Goal: Transaction & Acquisition: Purchase product/service

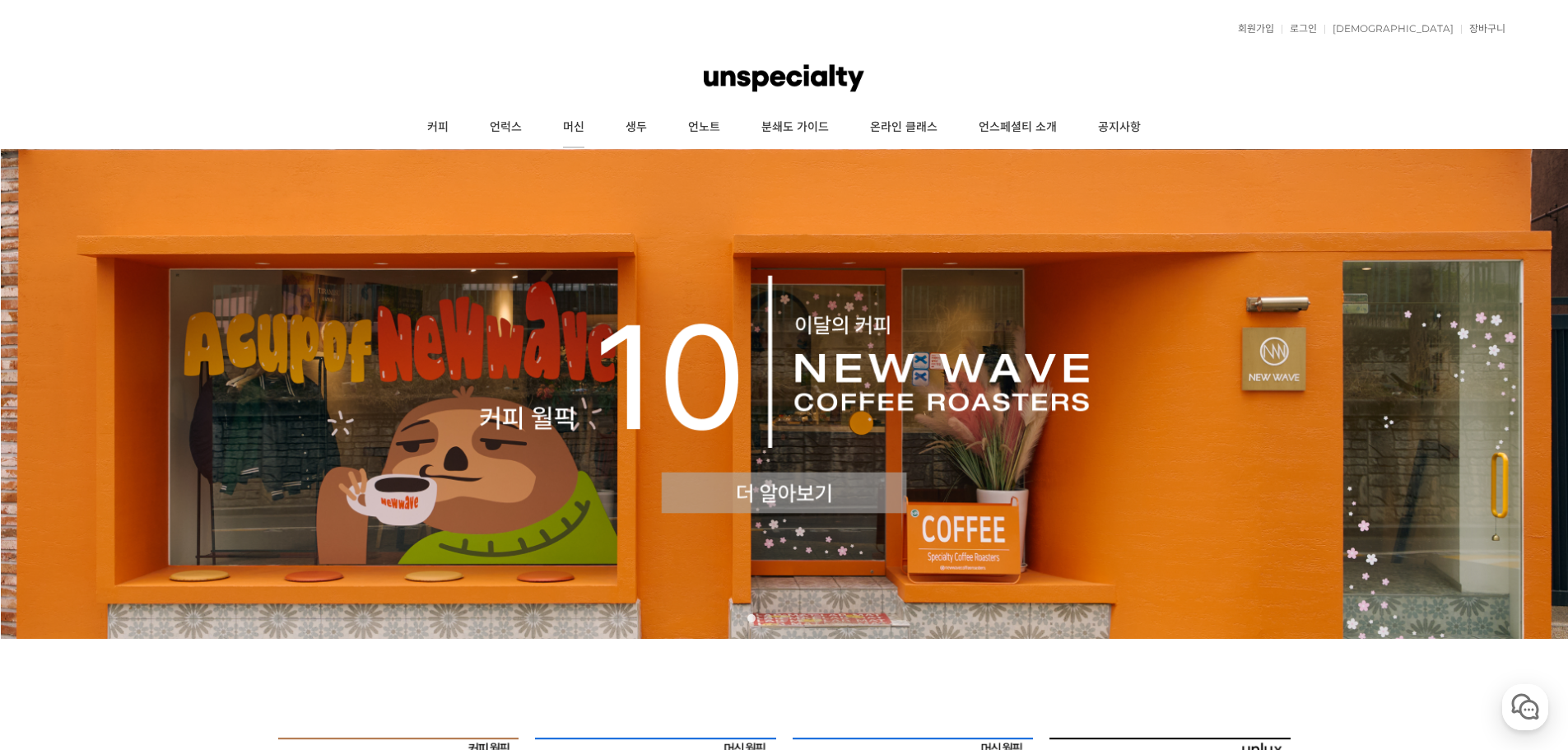
click at [588, 130] on link "머신" at bounding box center [573, 128] width 62 height 42
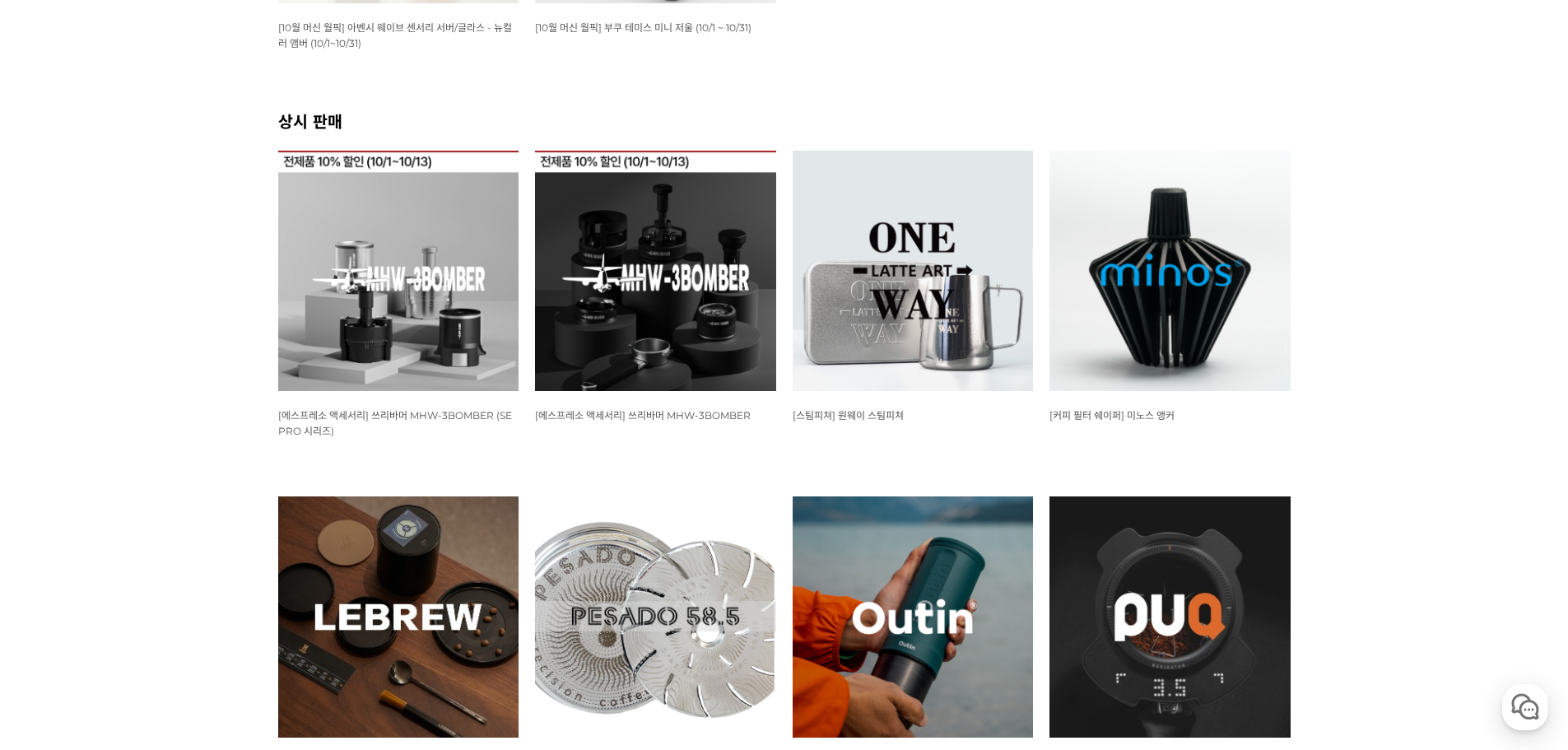
scroll to position [82, 0]
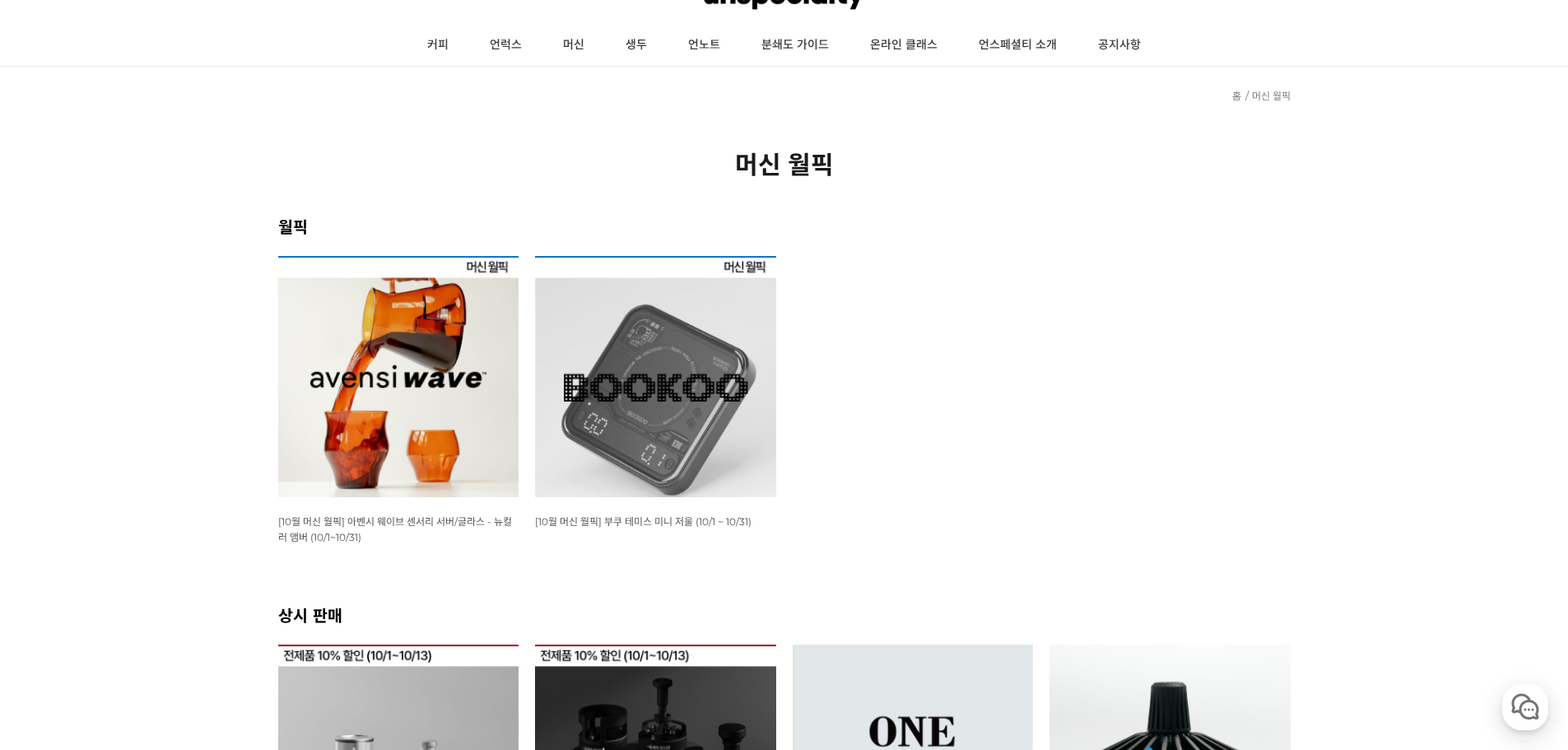
click at [374, 300] on img at bounding box center [398, 376] width 242 height 242
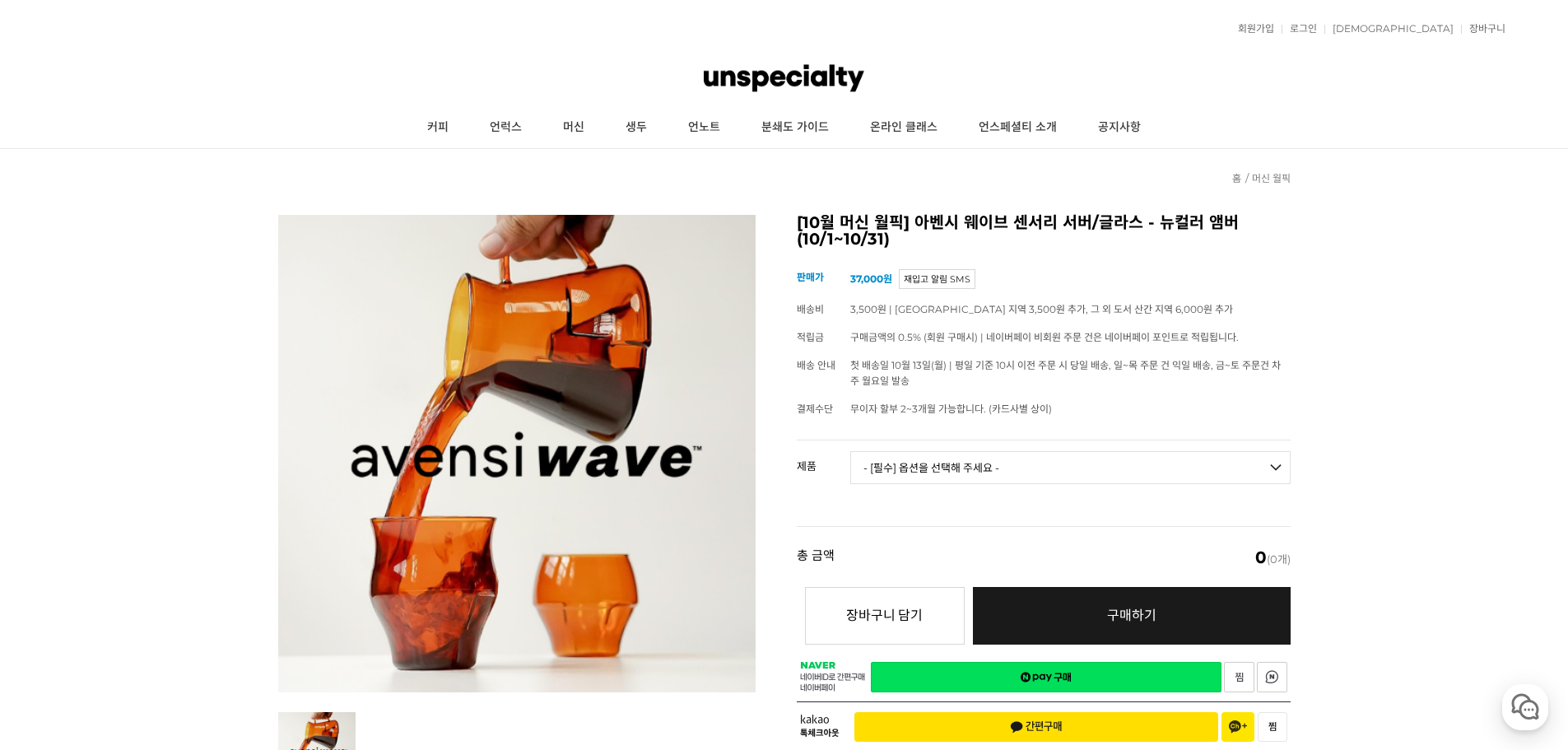
drag, startPoint x: 775, startPoint y: 284, endPoint x: 764, endPoint y: 282, distance: 11.2
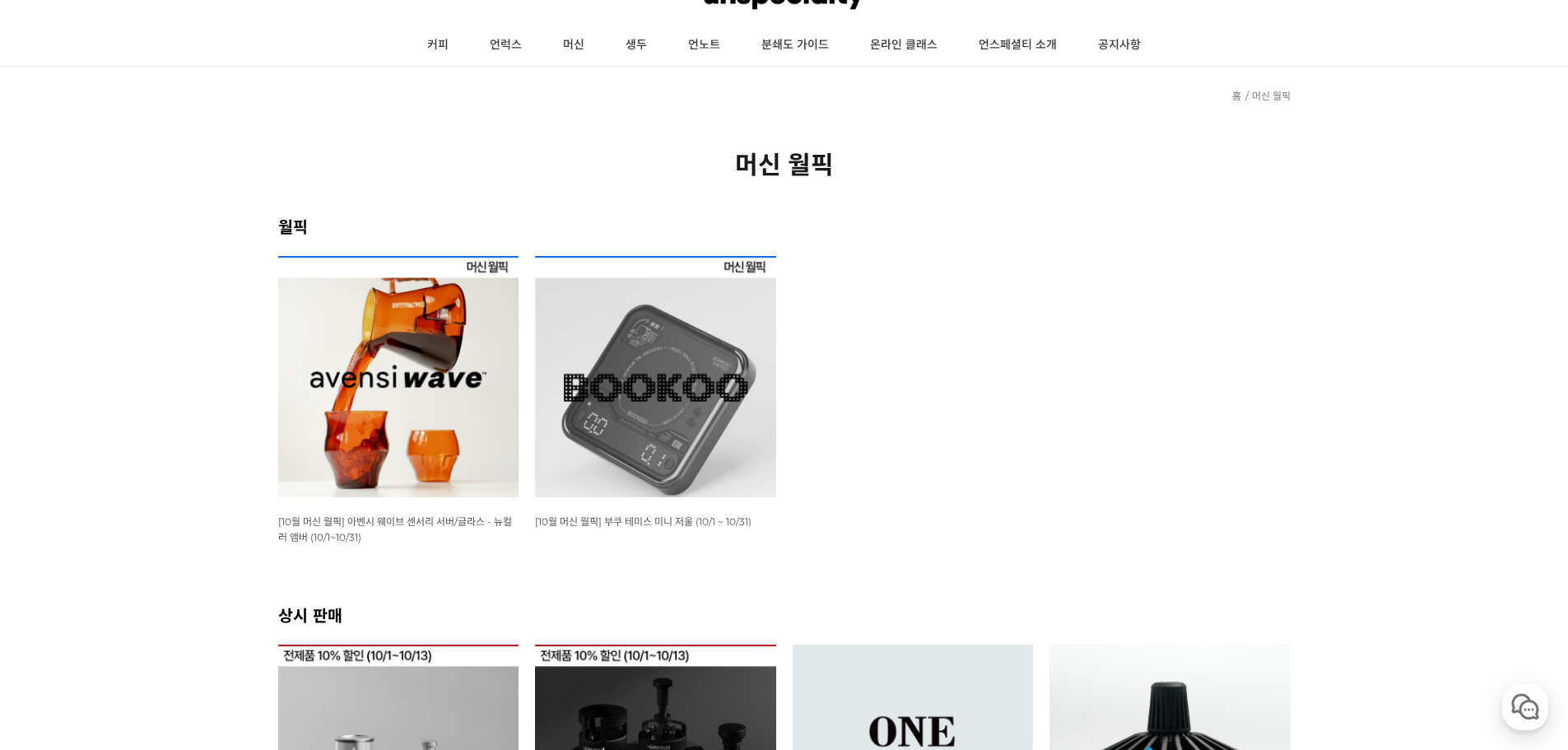
click at [672, 352] on img at bounding box center [656, 376] width 242 height 242
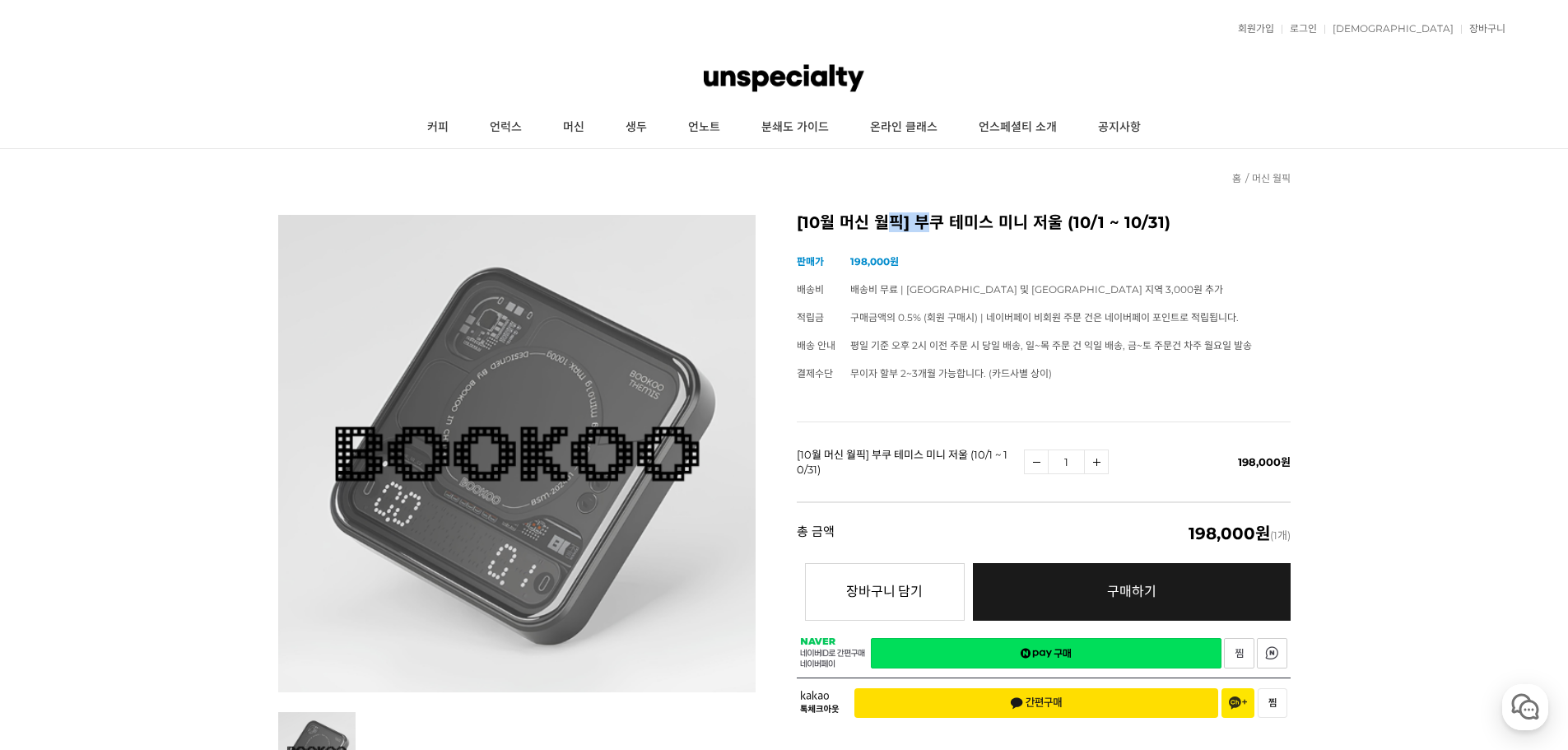
drag, startPoint x: 951, startPoint y: 224, endPoint x: 1024, endPoint y: 228, distance: 73.1
click at [988, 226] on h2 "[10월 머신 월픽] 부쿠 테미스 미니 저울 (10/1 ~ 10/31)" at bounding box center [1043, 223] width 494 height 17
click at [1103, 238] on div "[10월 머신 월픽] 부쿠 테미스 미니 저울 (10/1 ~ 10/31) (해외배송 가능 상품) 기본 정보 상품명 [10월 머신 월픽] 부쿠 테…" at bounding box center [1043, 473] width 494 height 515
drag, startPoint x: 847, startPoint y: 364, endPoint x: 819, endPoint y: 367, distance: 28.2
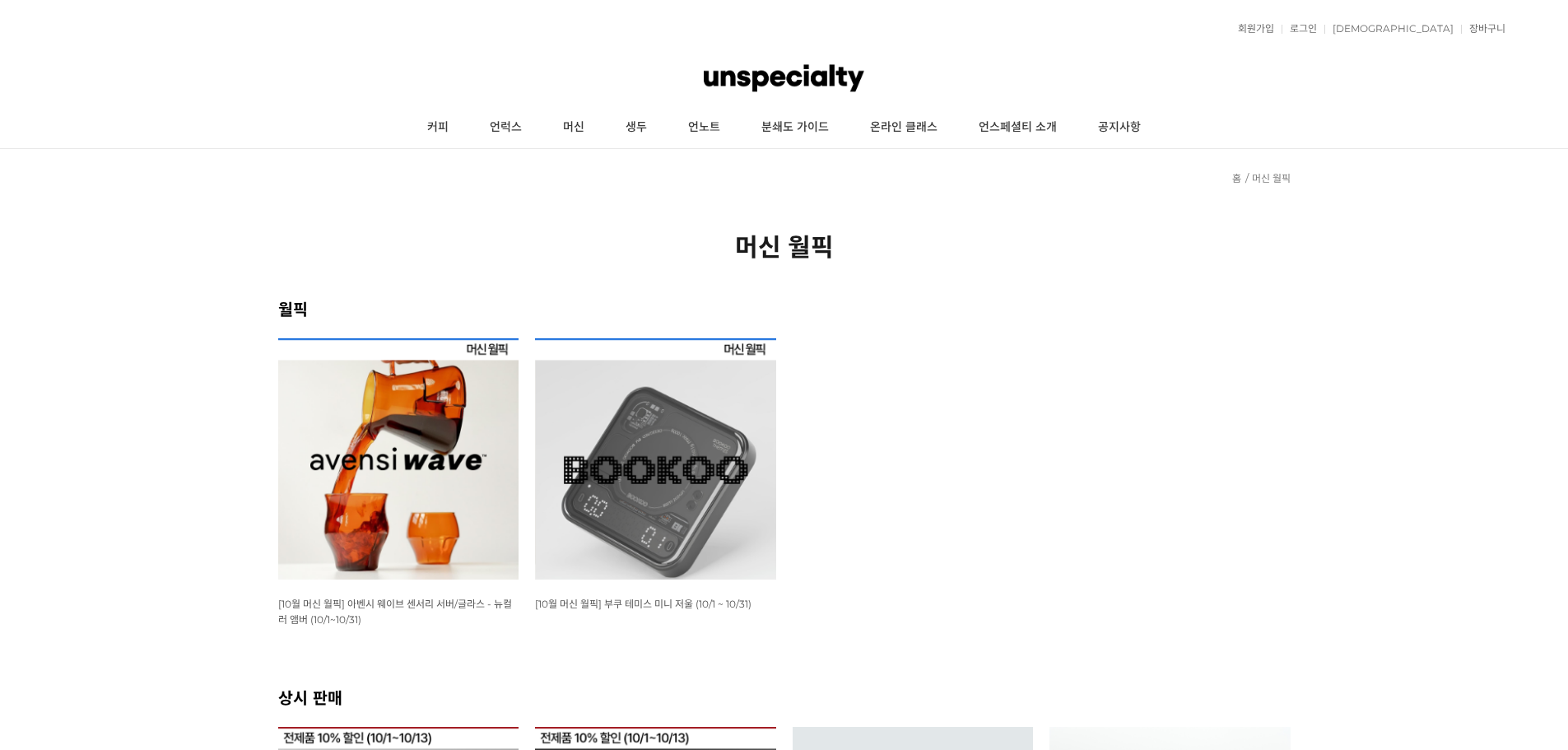
click at [478, 375] on img at bounding box center [398, 459] width 242 height 242
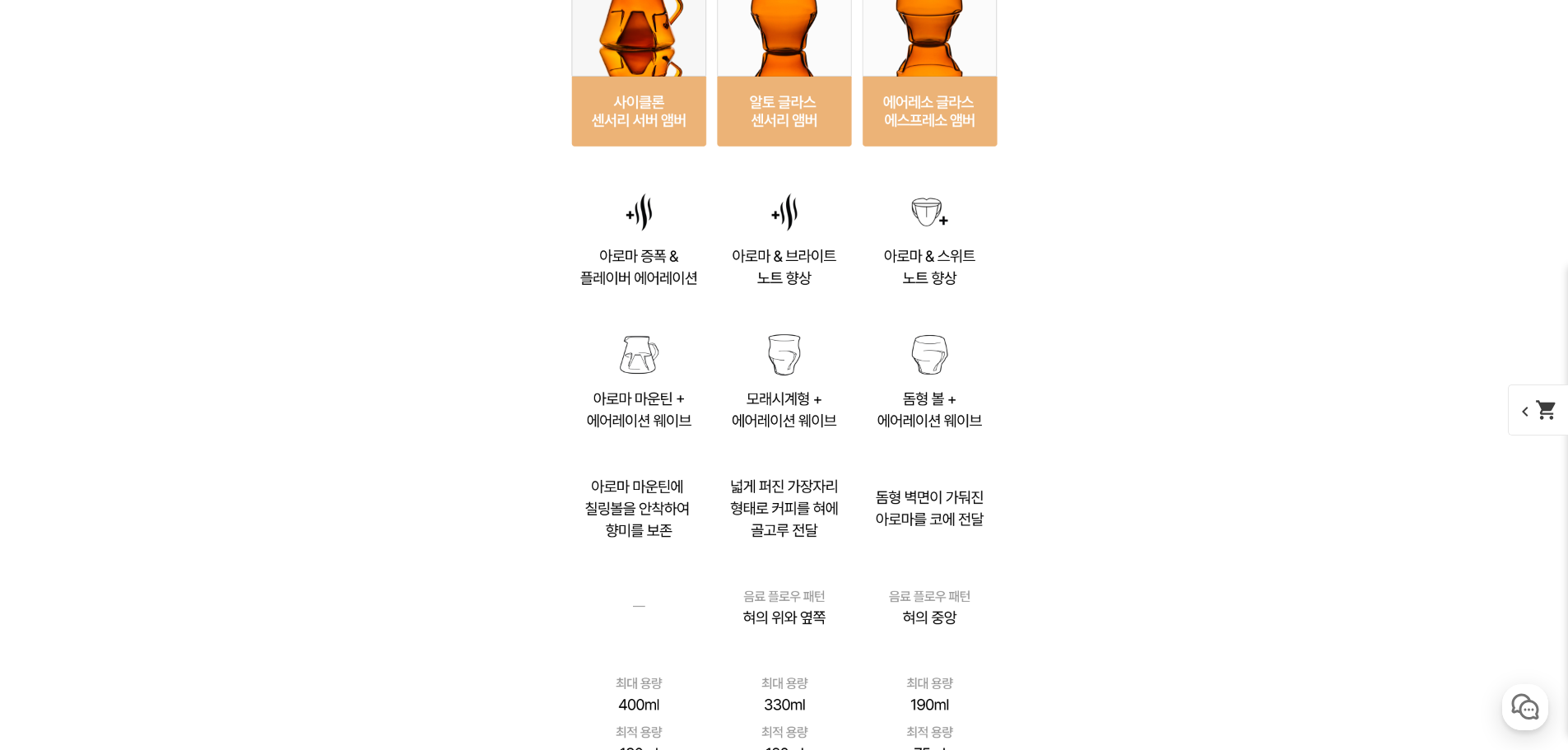
scroll to position [11111, 0]
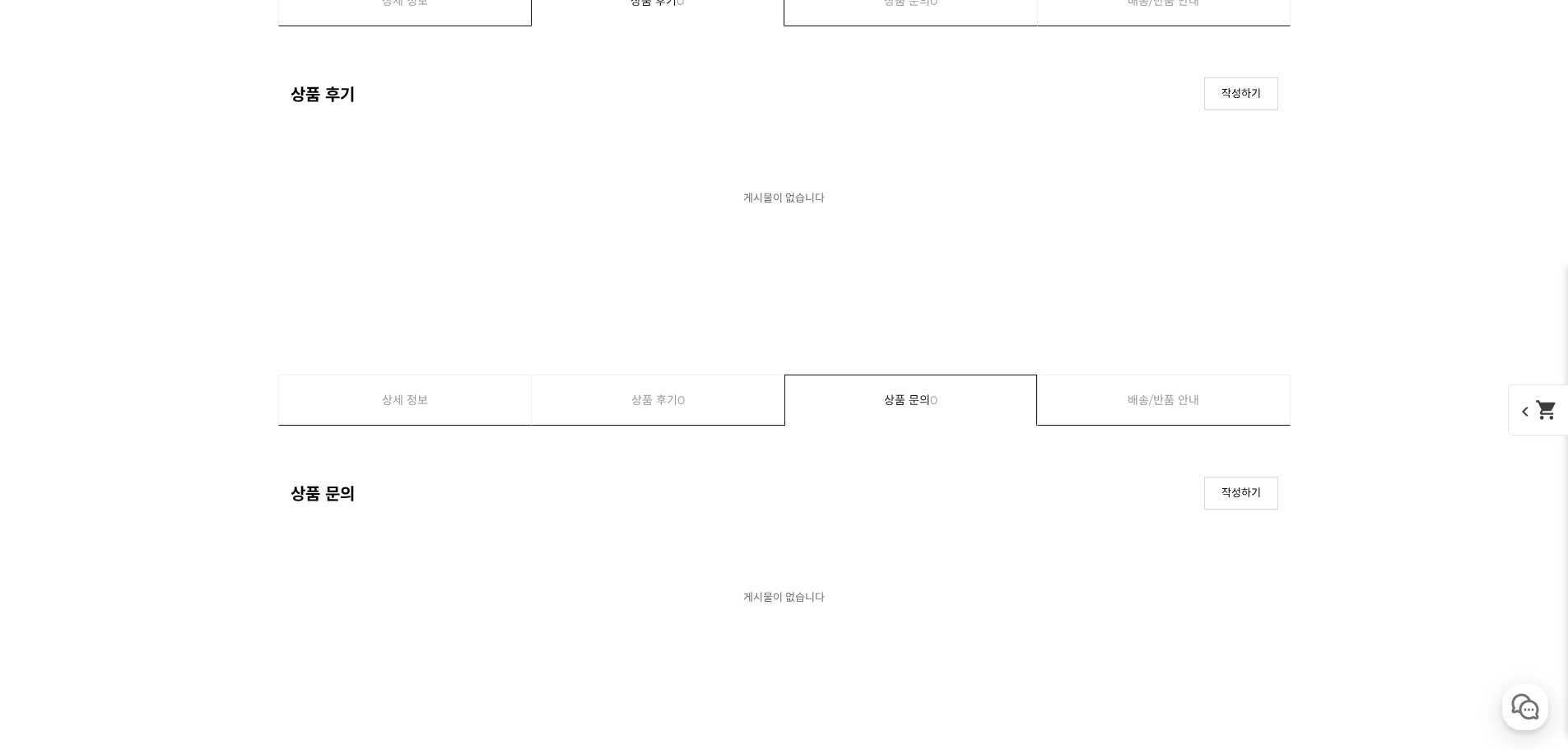
scroll to position [17700, 0]
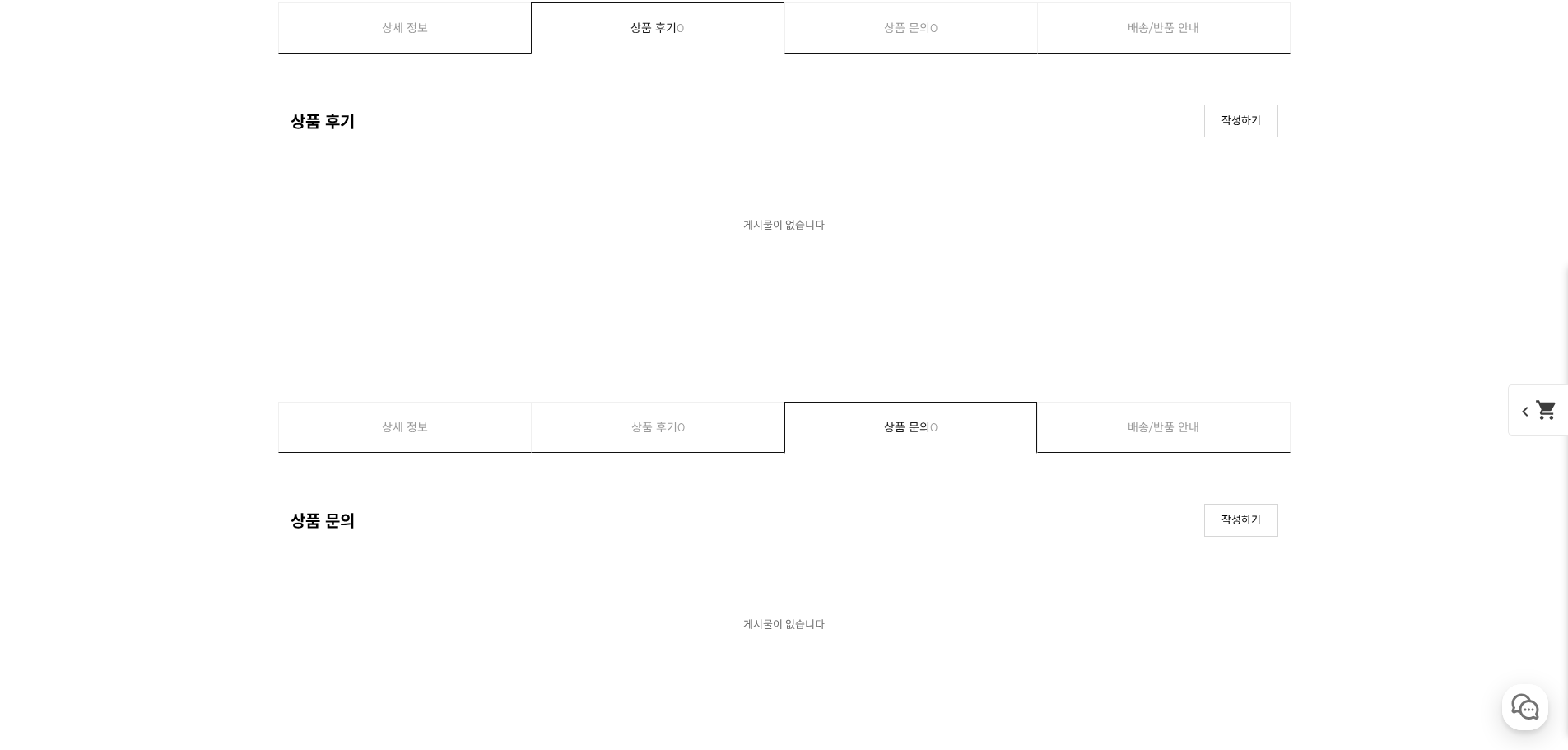
drag, startPoint x: 1070, startPoint y: 578, endPoint x: 1062, endPoint y: 574, distance: 8.9
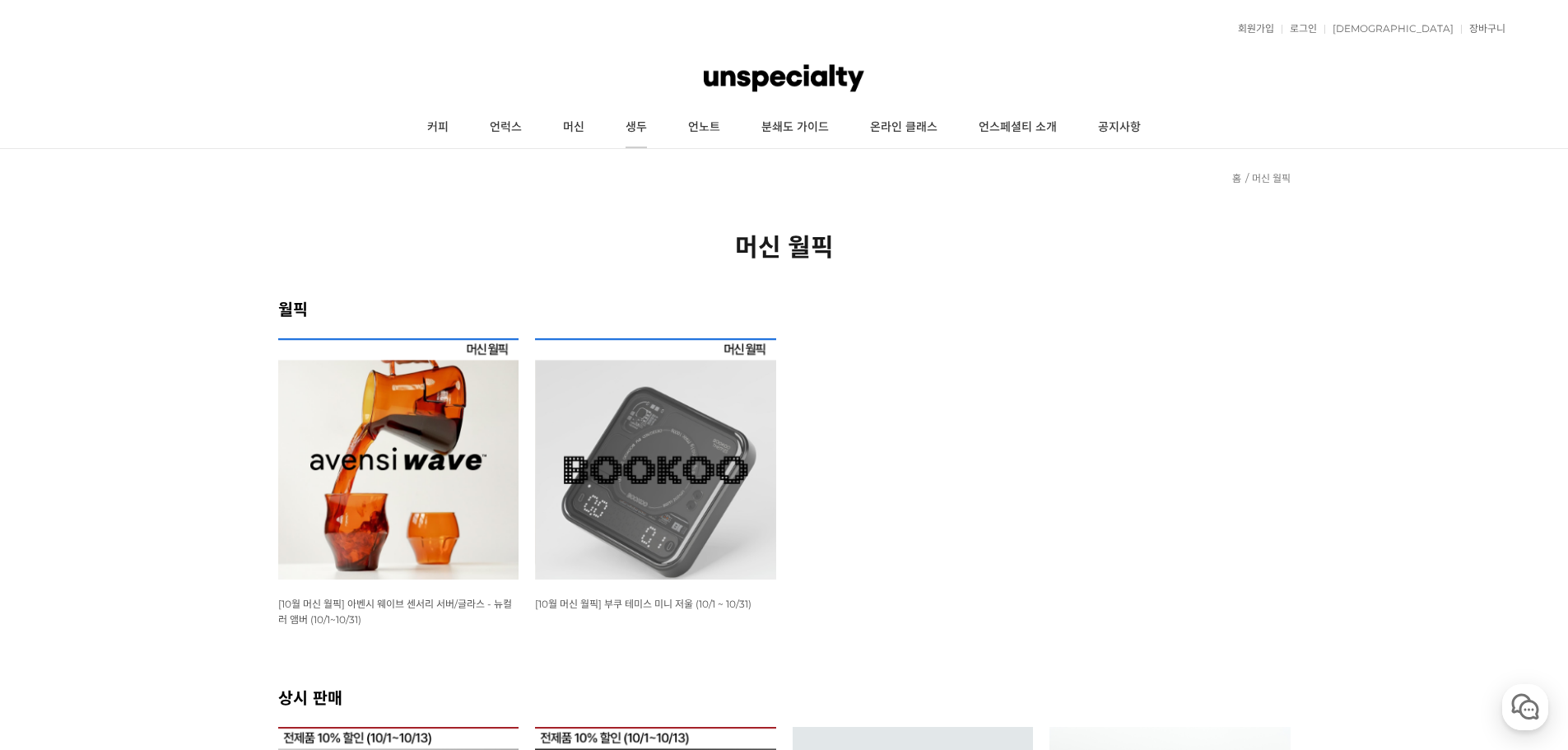
click at [640, 125] on link "생두" at bounding box center [636, 128] width 62 height 42
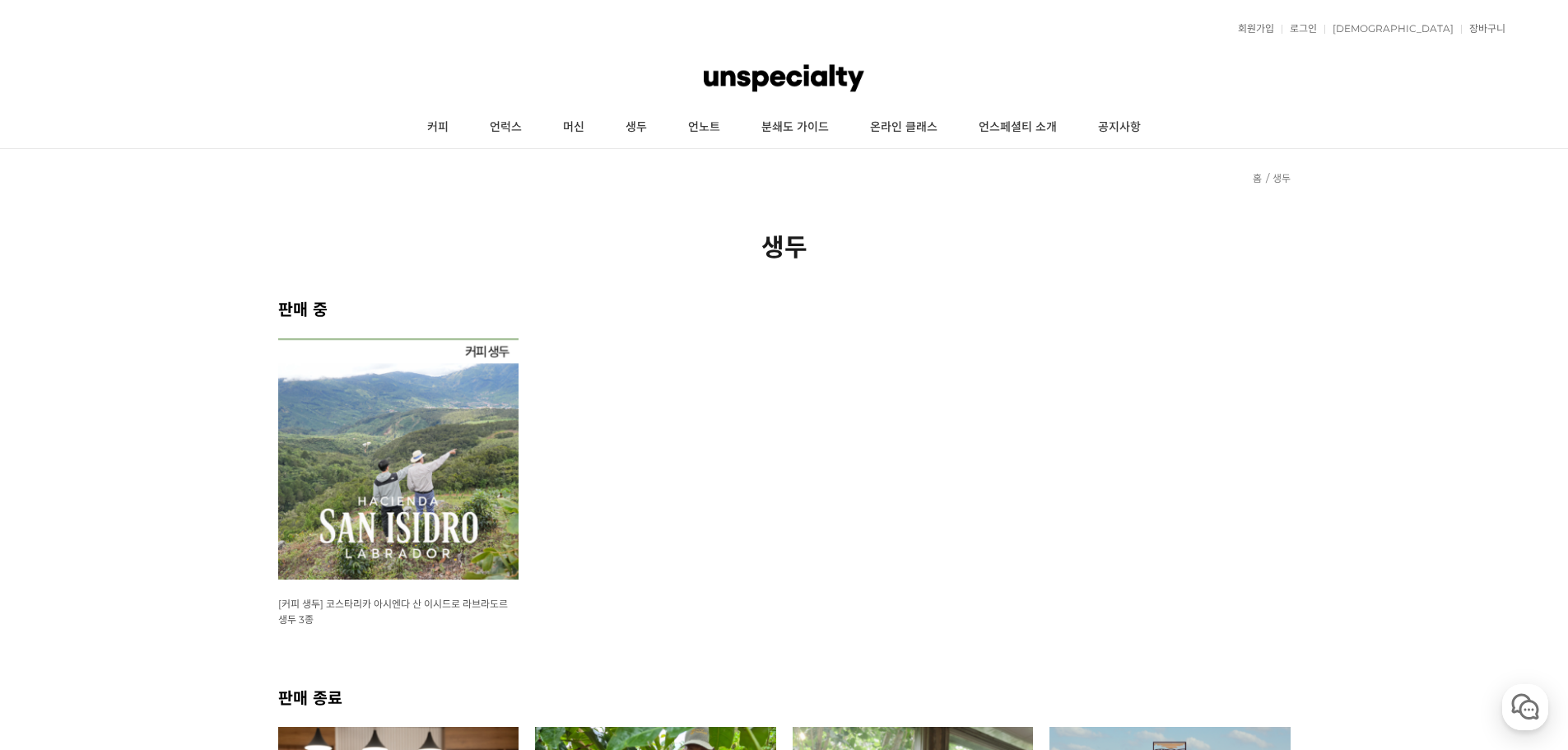
click at [442, 418] on img at bounding box center [398, 459] width 242 height 242
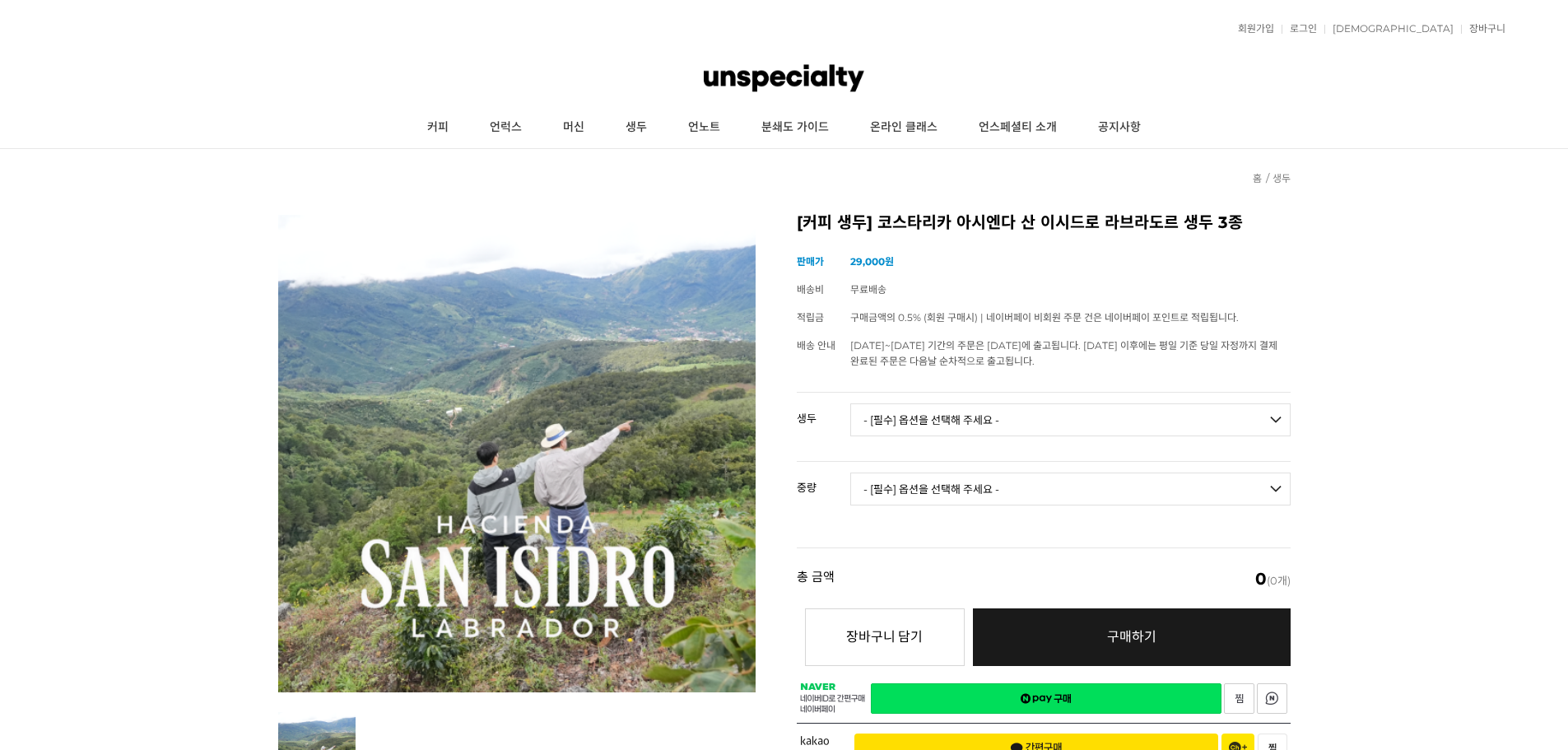
click at [990, 425] on select "- [필수] 옵션을 선택해 주세요 - ------------------- 코스타리카 아시엔다 산 이시드로 라브라도르 엘 세드로 게이샤 무산소 …" at bounding box center [1070, 420] width 441 height 33
select select "코스타리카 아시엔다 산 이시드로 라브라도르 엘 세드로 게이샤 무산소 내추럴"
click at [850, 404] on select "- [필수] 옵션을 선택해 주세요 - ------------------- 코스타리카 아시엔다 산 이시드로 라브라도르 엘 세드로 게이샤 무산소 …" at bounding box center [1070, 420] width 441 height 33
click at [992, 495] on select "- [필수] 옵션을 선택해 주세요 - ------------------- 500g 1kg" at bounding box center [1070, 489] width 441 height 33
select select "500g"
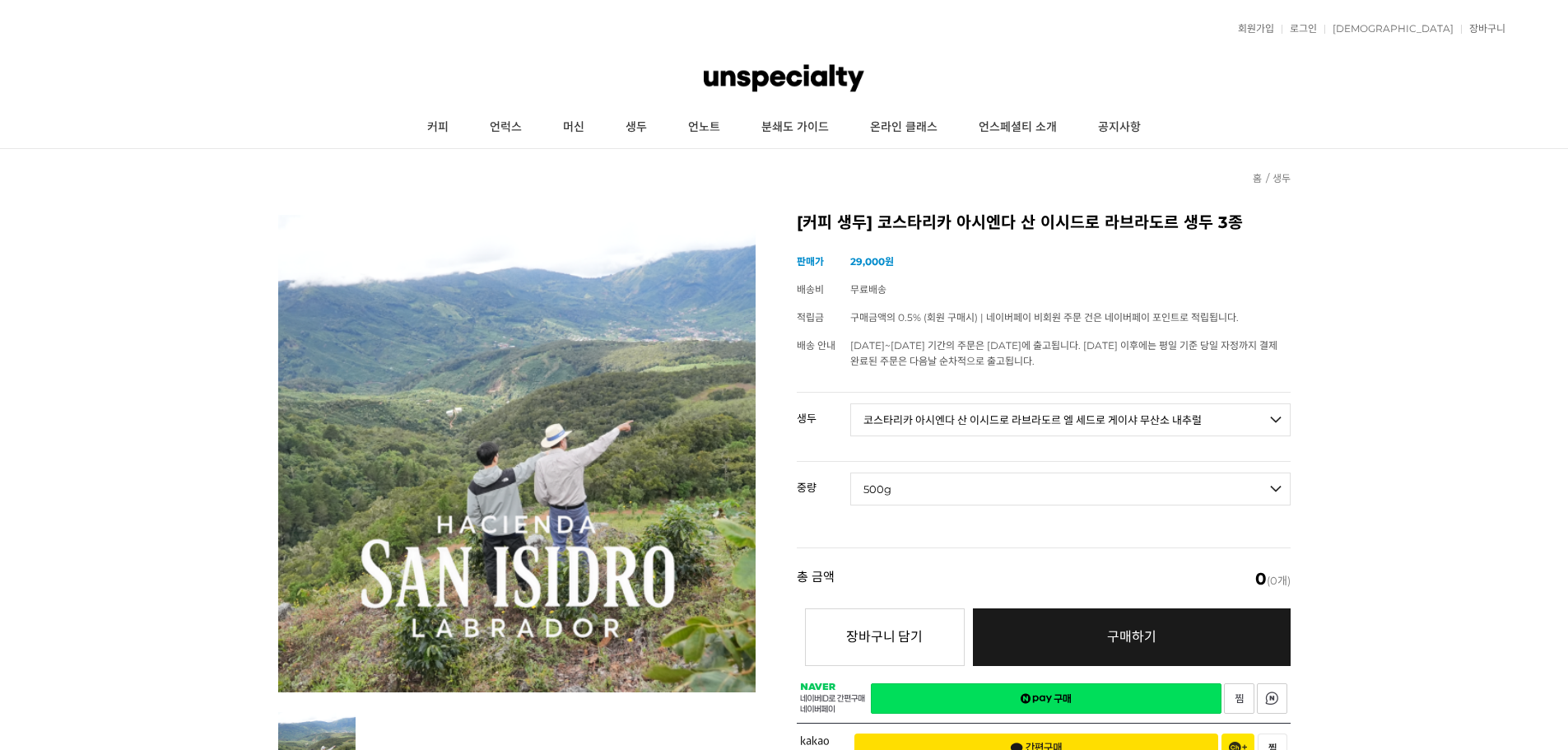
click at [850, 473] on select "- [필수] 옵션을 선택해 주세요 - ------------------- 500g 1kg" at bounding box center [1070, 489] width 441 height 33
select select "*"
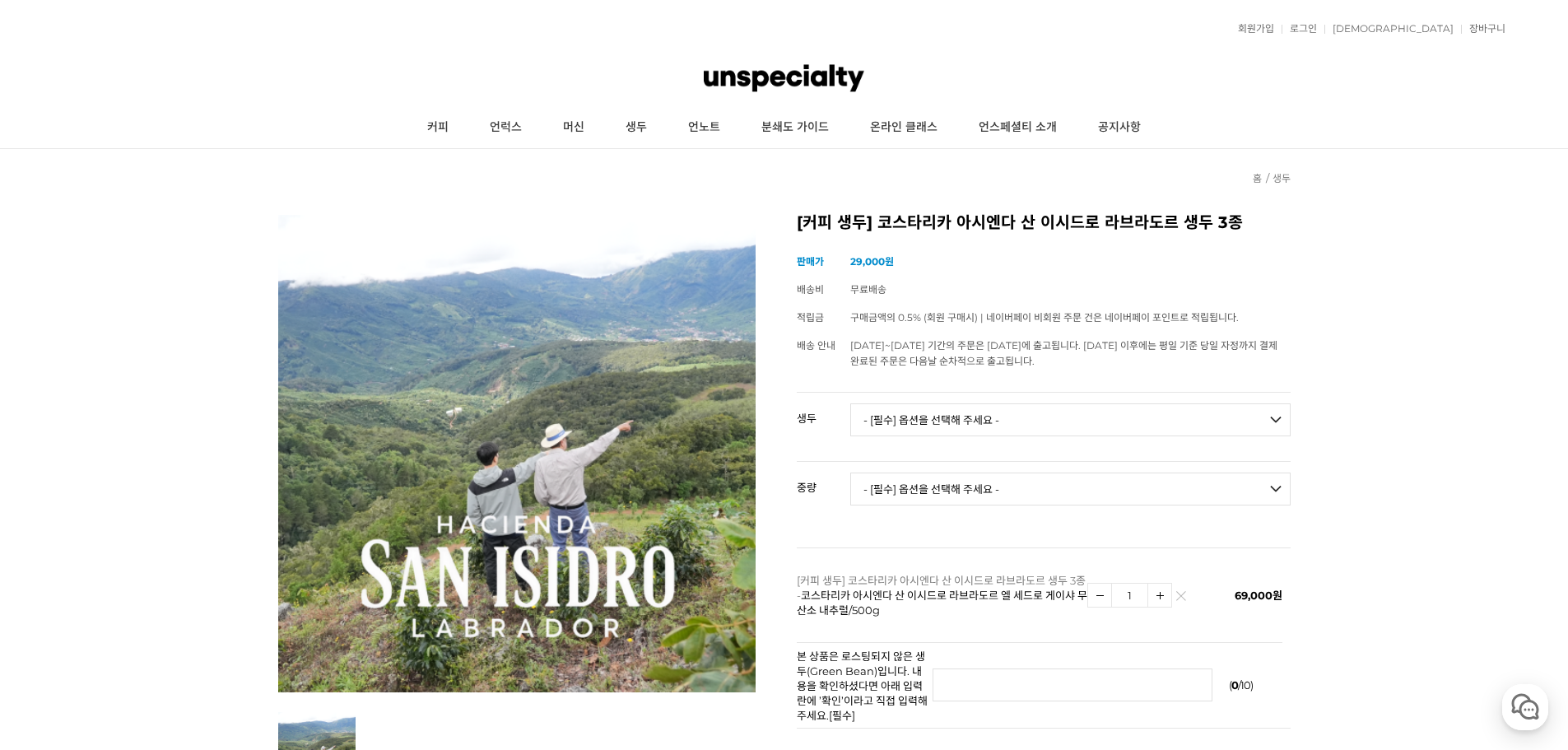
click at [977, 547] on th "상품명" at bounding box center [931, 547] width 269 height 1
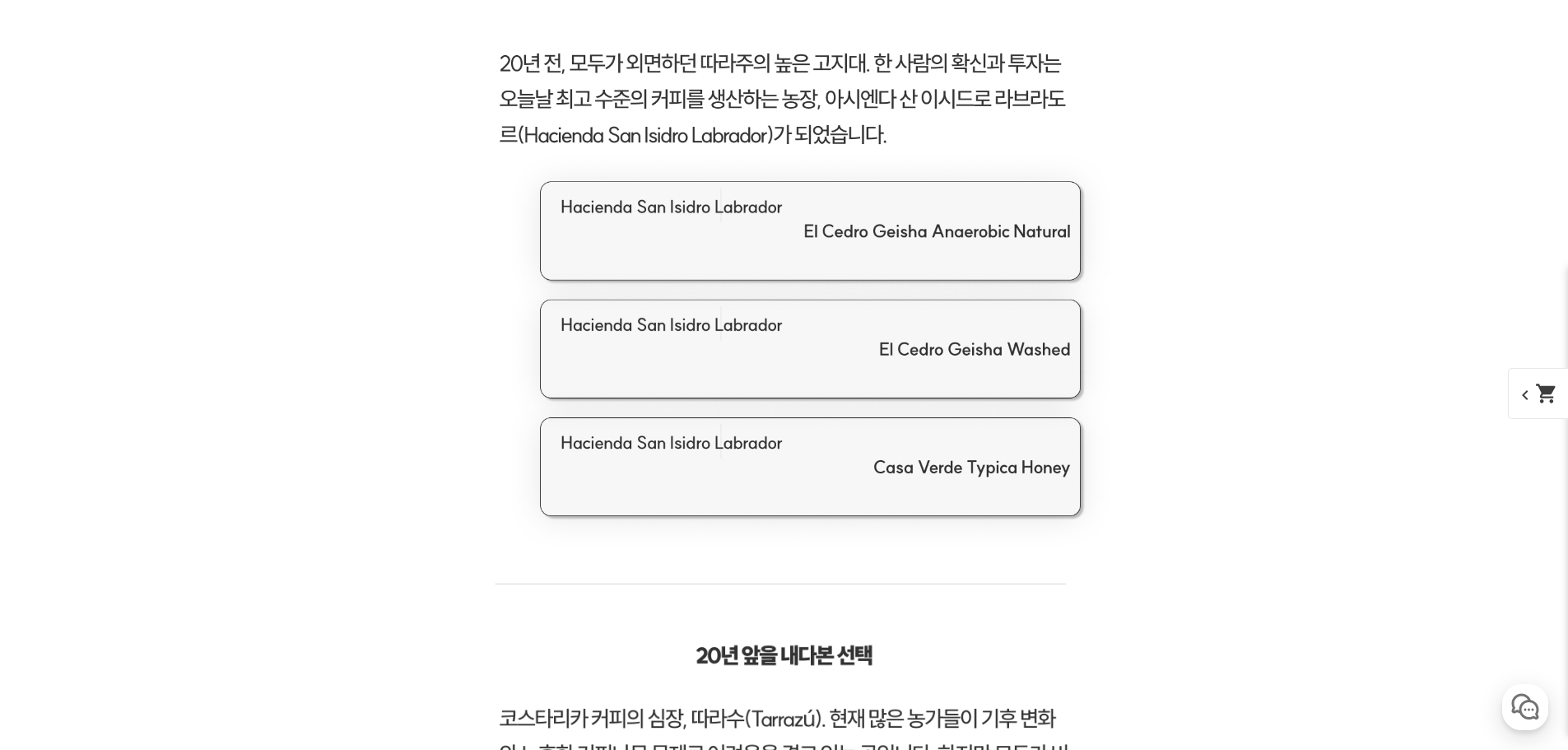
scroll to position [2208, 0]
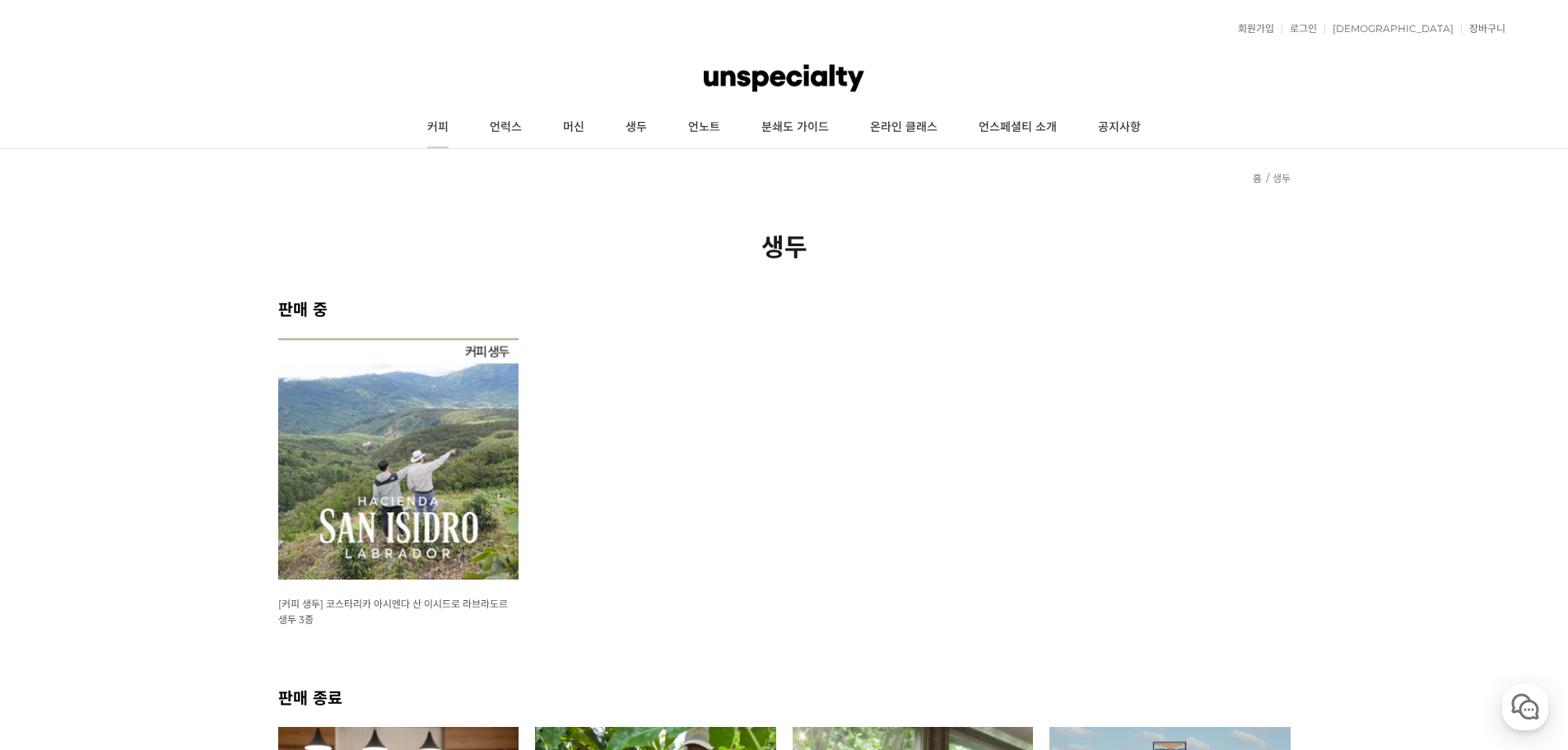
click at [421, 129] on link "커피" at bounding box center [437, 128] width 62 height 42
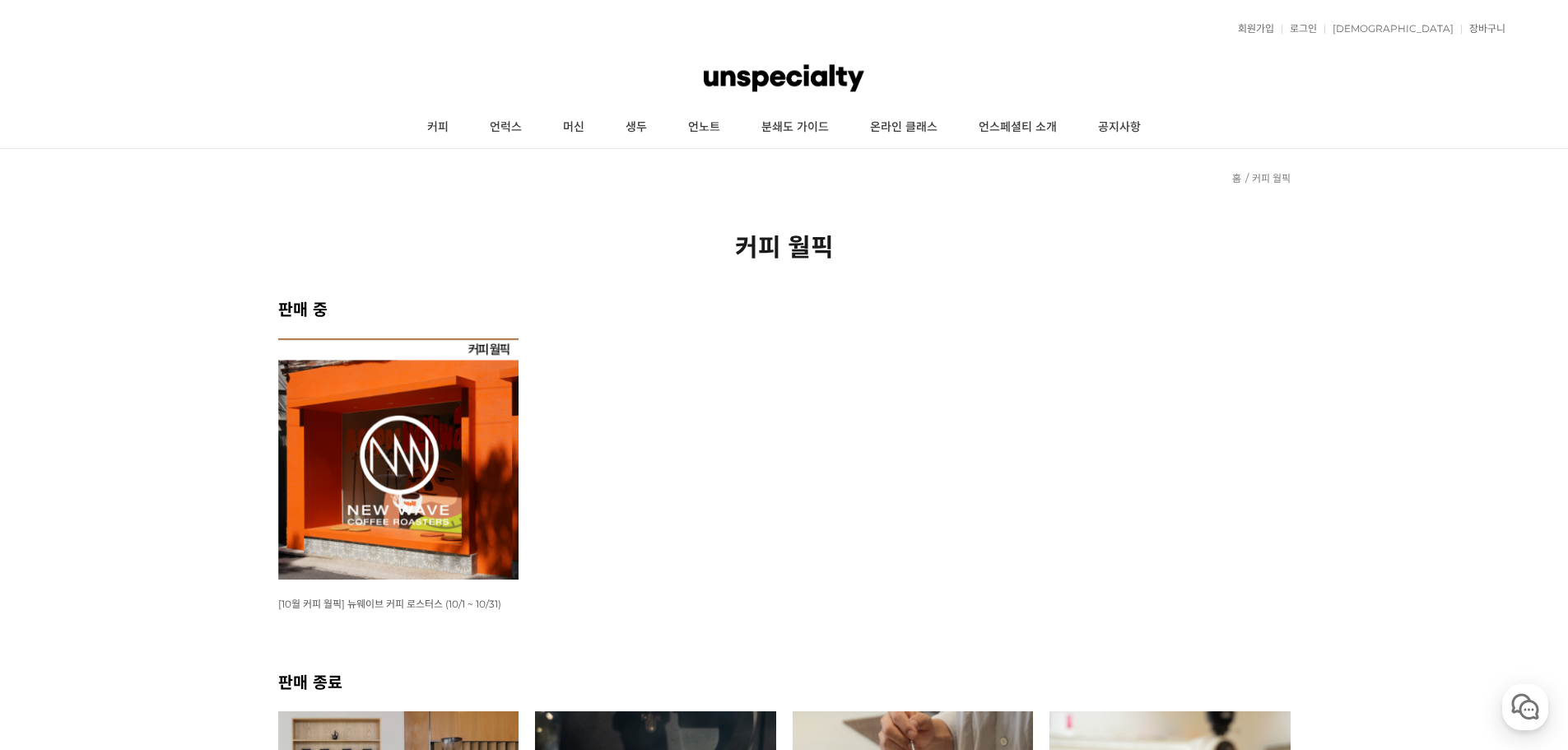
click at [434, 428] on img at bounding box center [398, 459] width 242 height 242
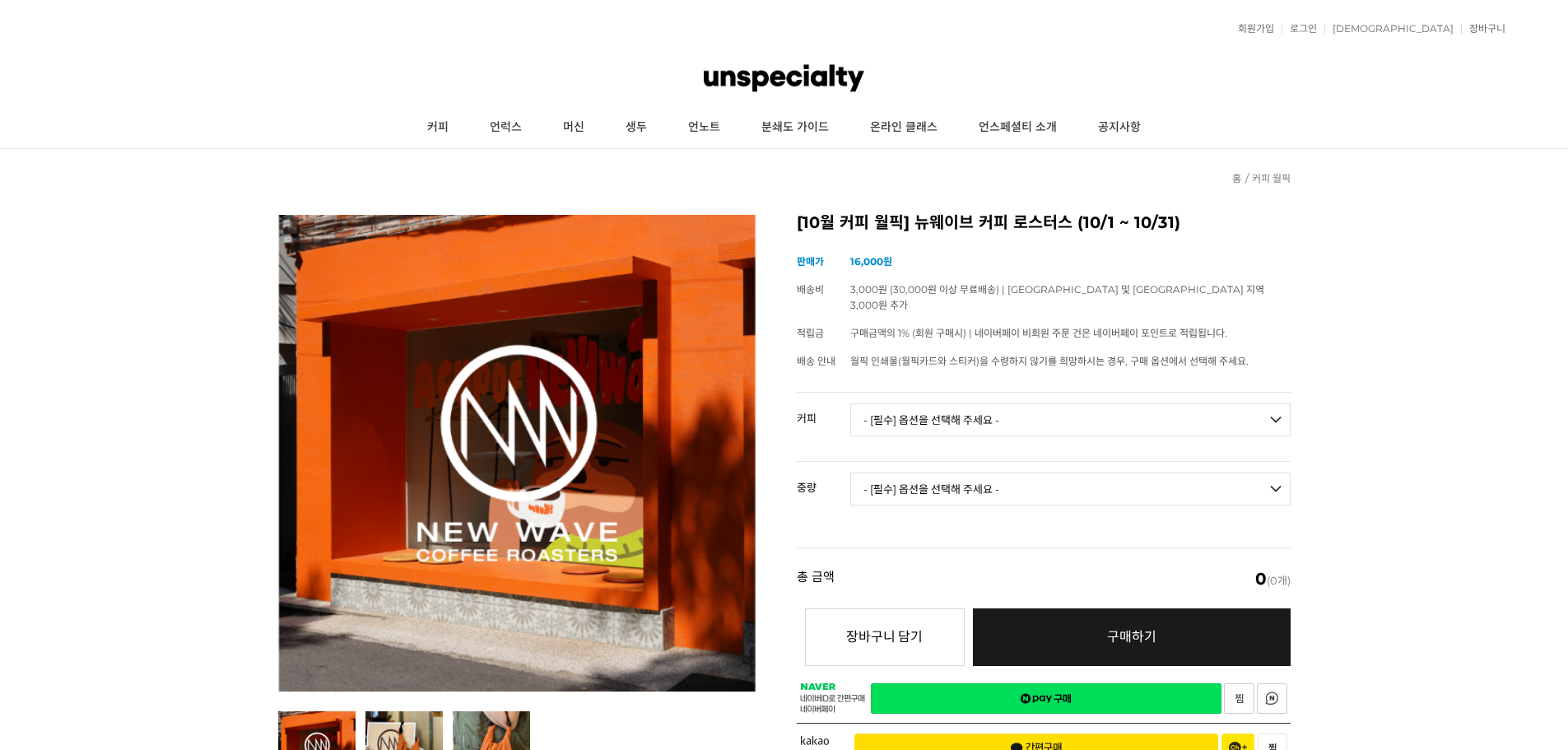
click at [916, 404] on select "- [필수] 옵션을 선택해 주세요 - ------------------- 언스페셜티 분쇄도 가이드 종이 받기 (주문 1건당 최대 1개 제공) …" at bounding box center [1070, 420] width 441 height 33
drag, startPoint x: 1384, startPoint y: 237, endPoint x: 1541, endPoint y: 68, distance: 230.7
click at [1317, 31] on link "로그인" at bounding box center [1299, 29] width 36 height 10
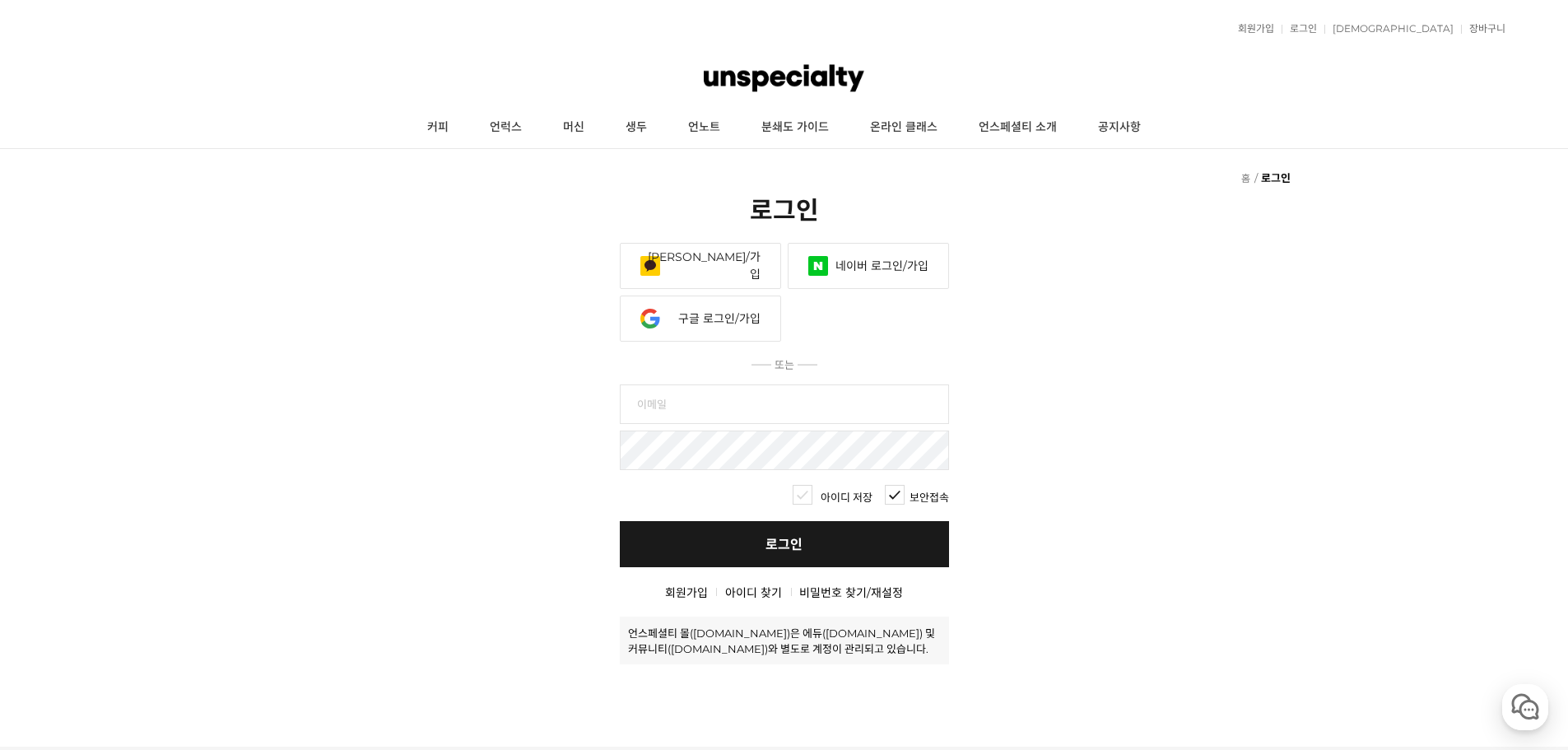
click at [848, 385] on input "text" at bounding box center [784, 404] width 330 height 40
click at [859, 243] on link "네이버 로그인/가입" at bounding box center [868, 267] width 161 height 47
click at [741, 385] on input "text" at bounding box center [784, 404] width 330 height 40
type input "ㅇ"
type input "jaesung7894"
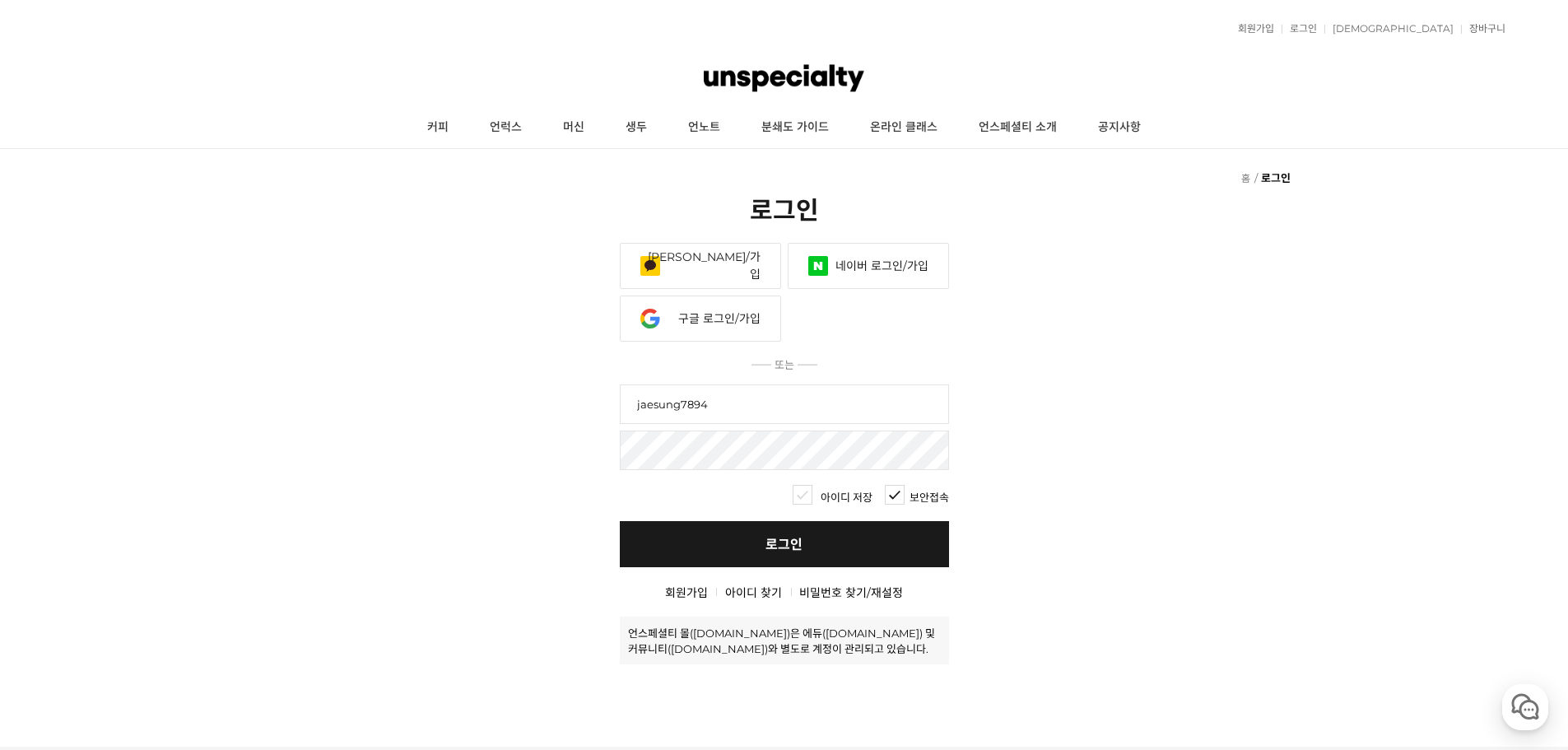
click at [833, 385] on input "jaesung7894" at bounding box center [784, 404] width 330 height 40
click at [735, 586] on link "아이디 찾기" at bounding box center [754, 593] width 56 height 15
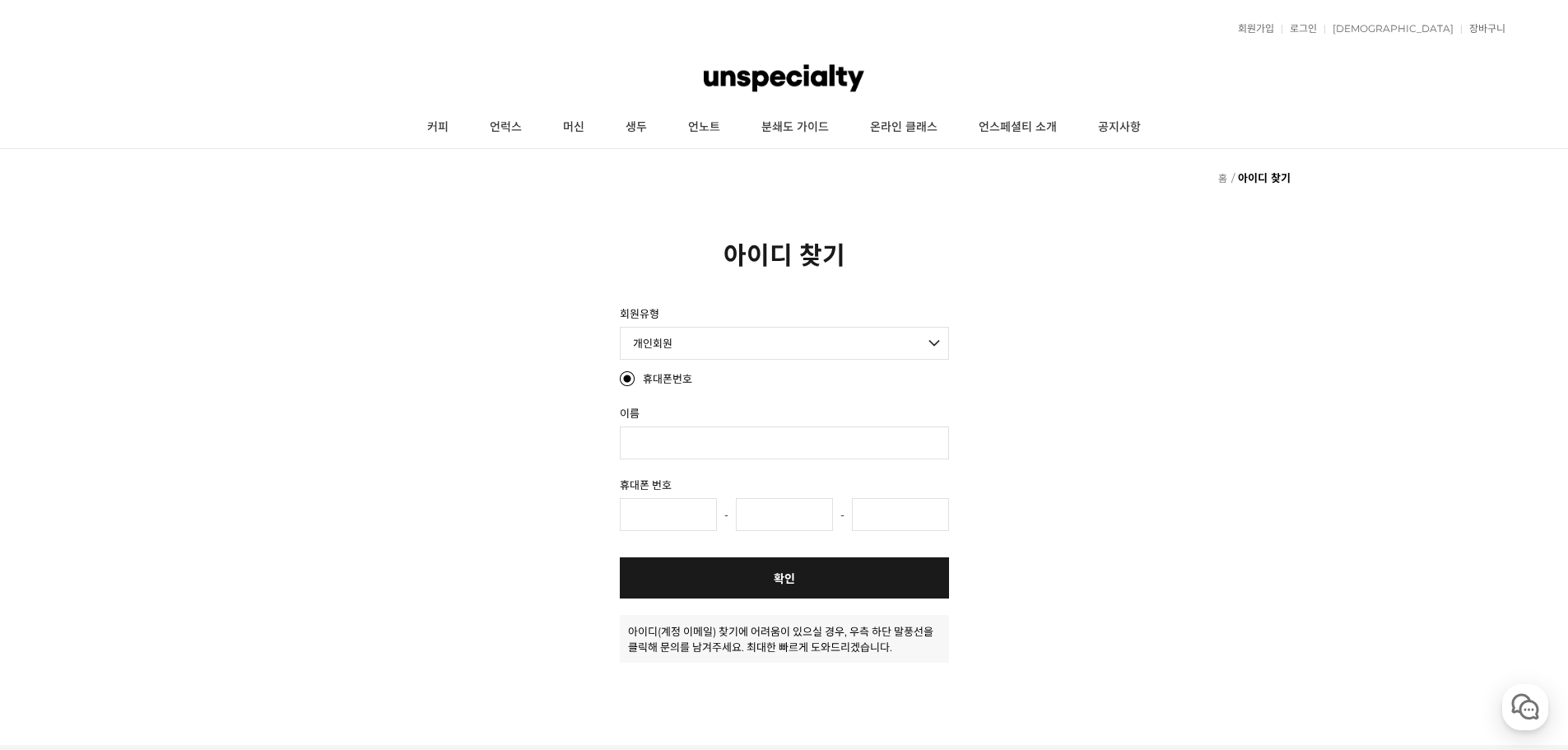
click at [739, 341] on select "개인회원 개인 사업자회원 법인 사업자회원 외국인회원" at bounding box center [784, 344] width 330 height 33
click at [620, 327] on select "개인회원 개인 사업자회원 법인 사업자회원 외국인회원" at bounding box center [784, 344] width 330 height 33
click at [703, 424] on li "이름" at bounding box center [784, 432] width 330 height 55
click at [719, 439] on input "text" at bounding box center [784, 444] width 330 height 33
type input "q"
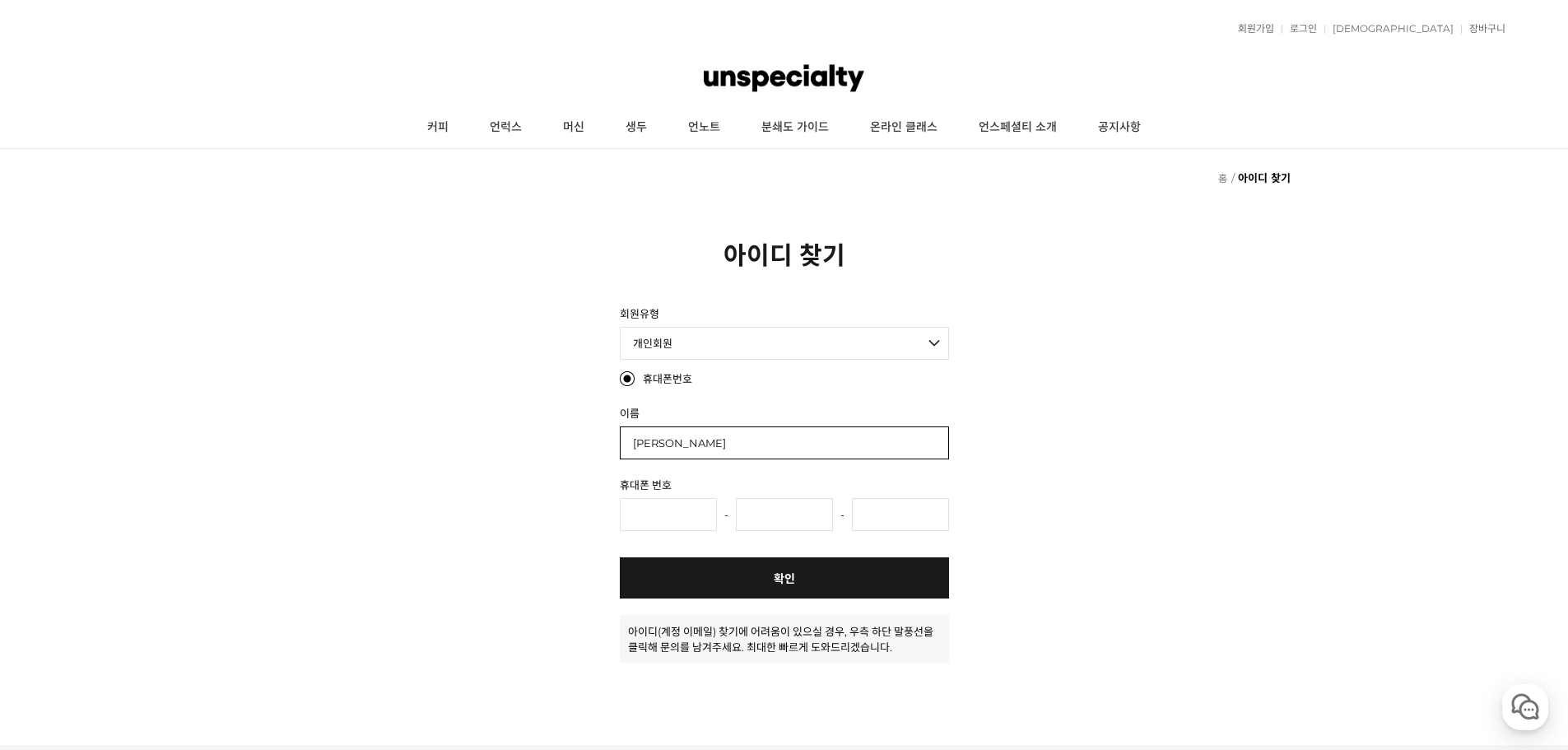
type input "박재성"
type input "010"
type input "9178"
type input "4500"
click at [813, 573] on link "확인" at bounding box center [784, 578] width 330 height 42
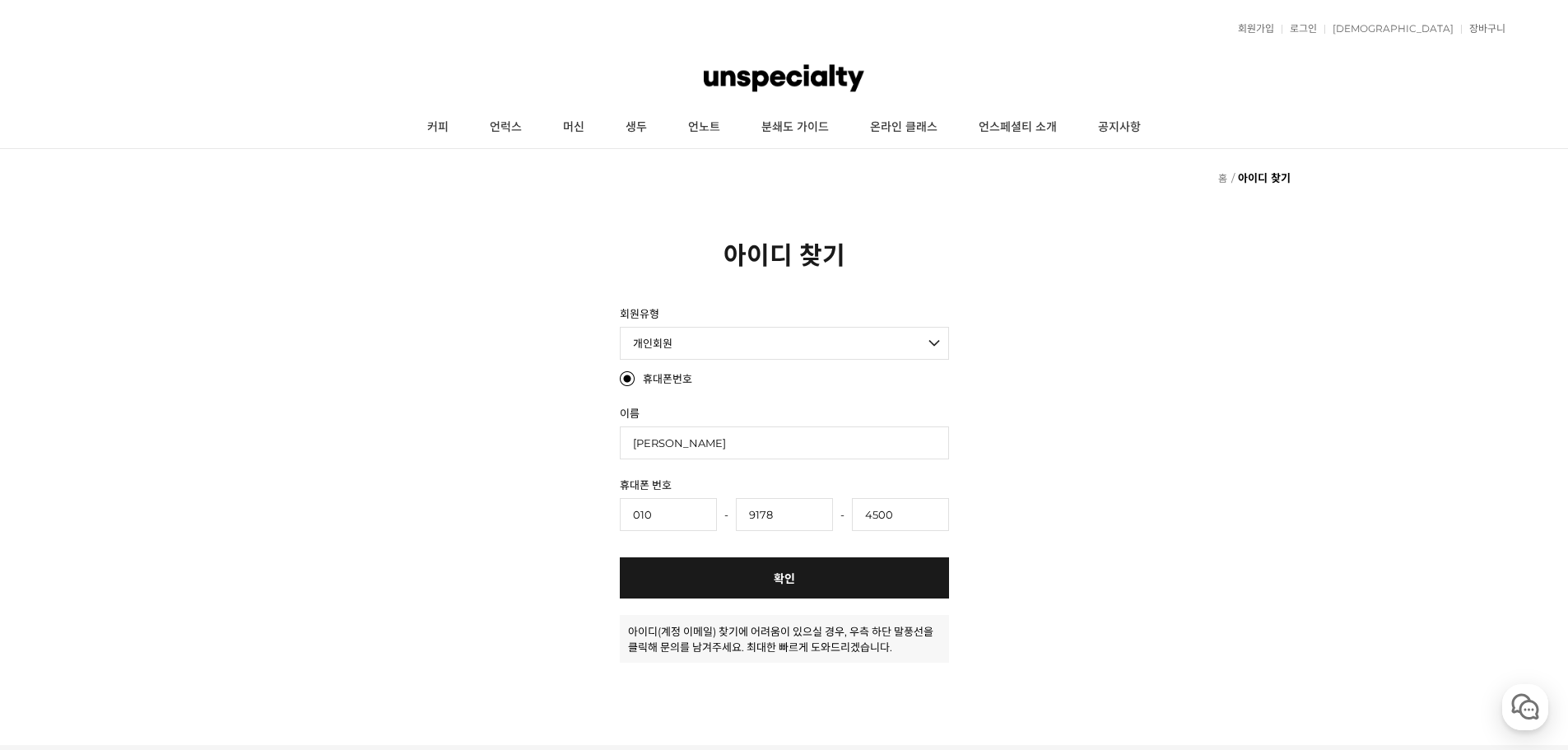
radio input "true"
click at [1317, 30] on link "로그인" at bounding box center [1299, 29] width 36 height 10
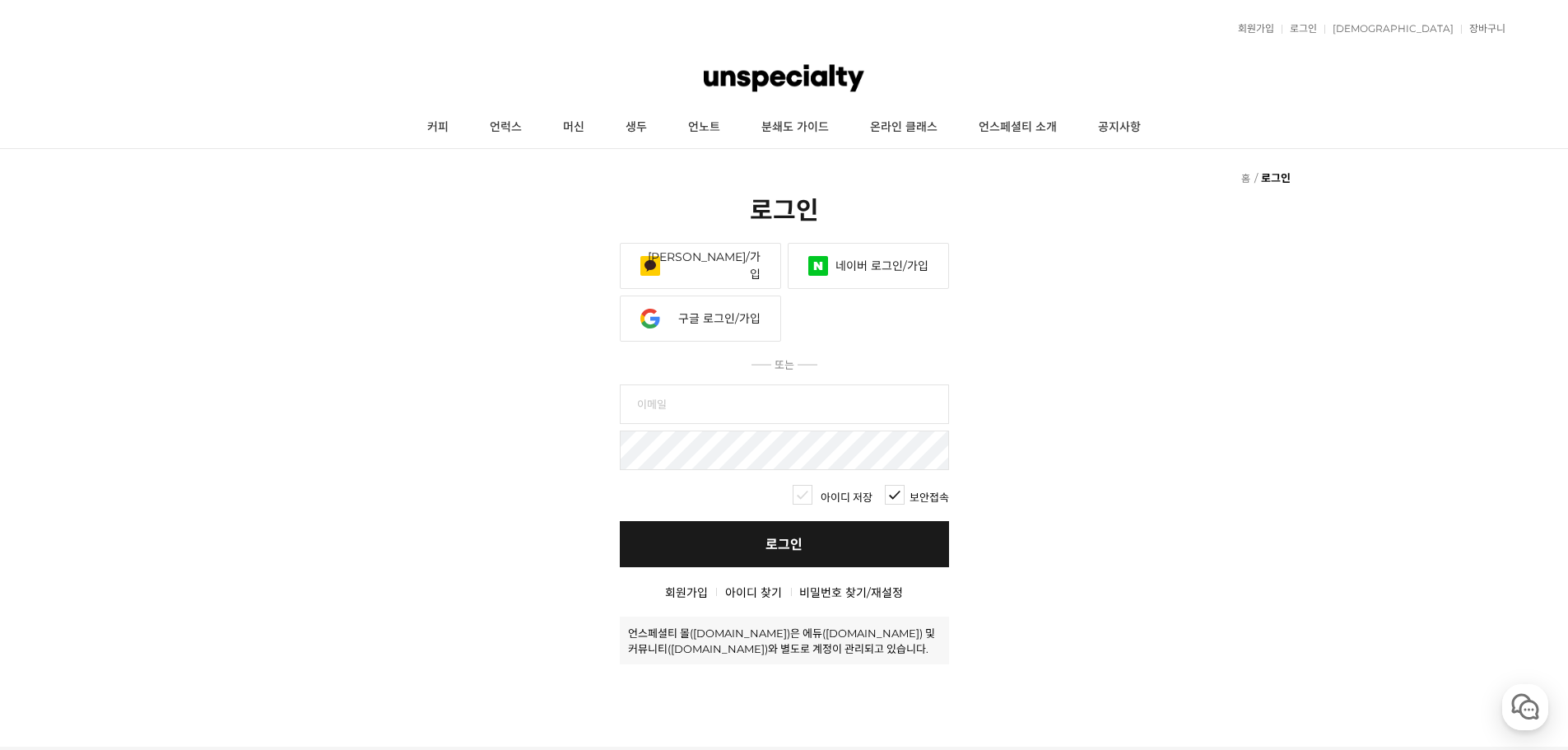
click at [732, 243] on link "[PERSON_NAME]/가입" at bounding box center [701, 267] width 161 height 47
click at [517, 130] on link "언럭스" at bounding box center [506, 128] width 73 height 42
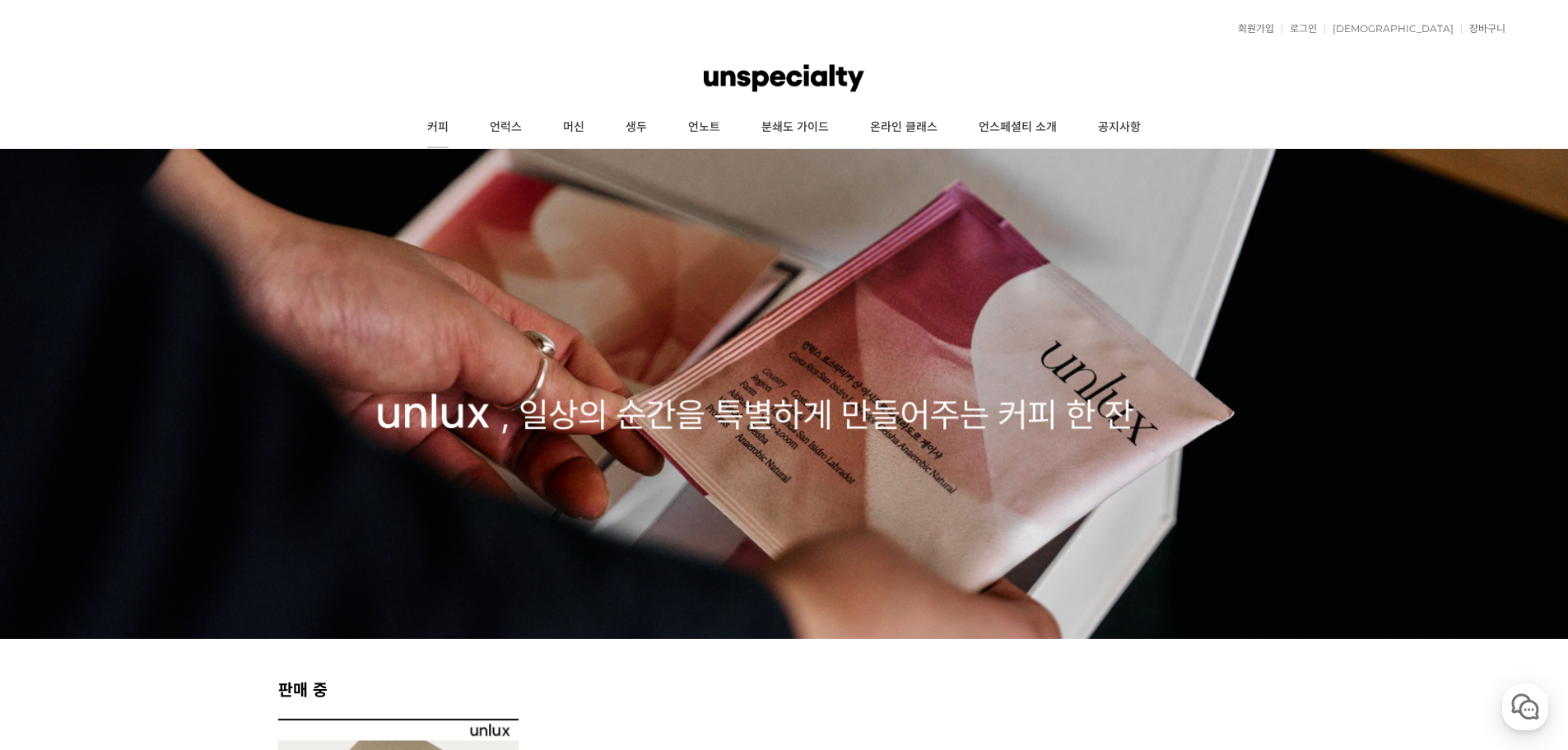
click at [448, 135] on link "커피" at bounding box center [437, 128] width 62 height 42
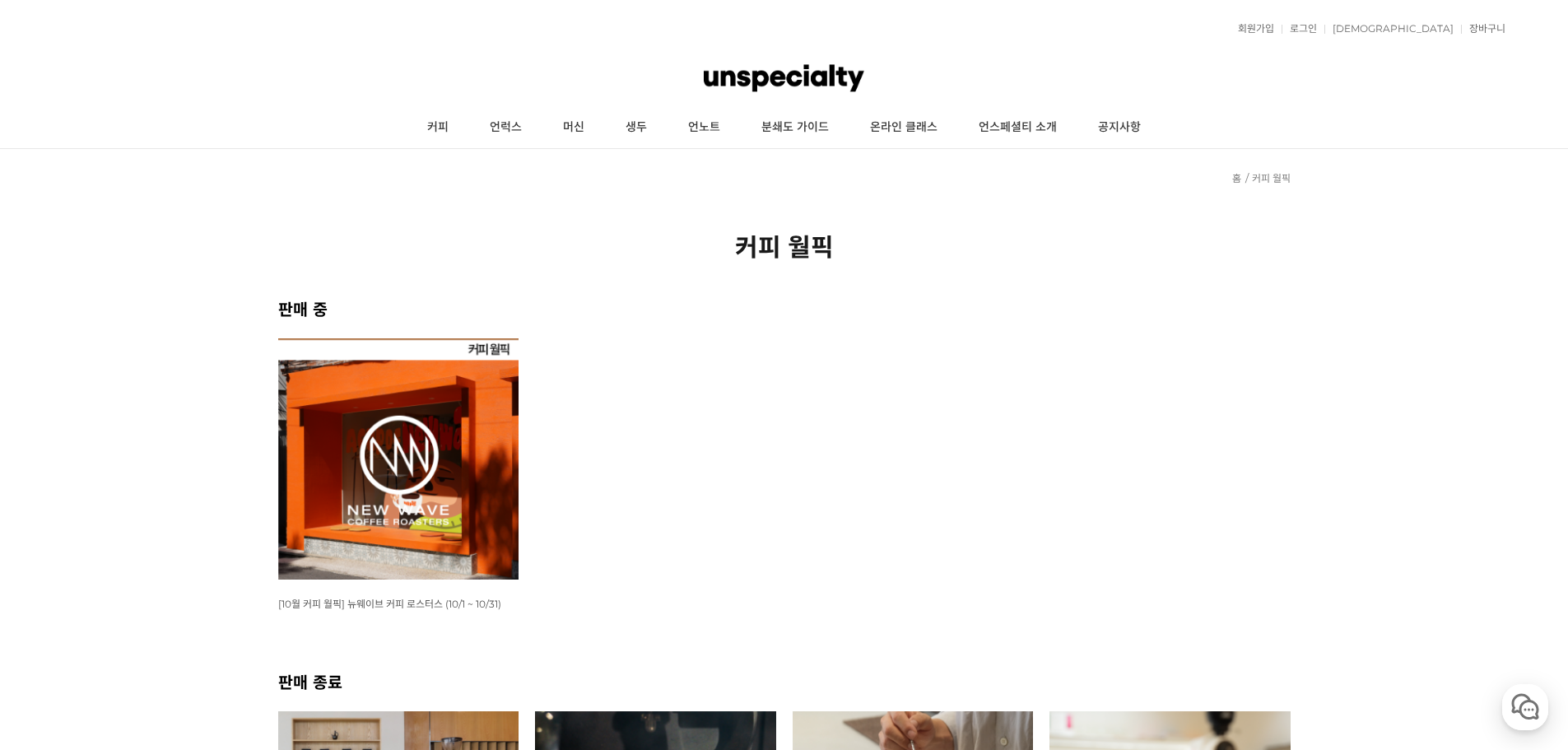
click at [441, 451] on img at bounding box center [398, 459] width 242 height 242
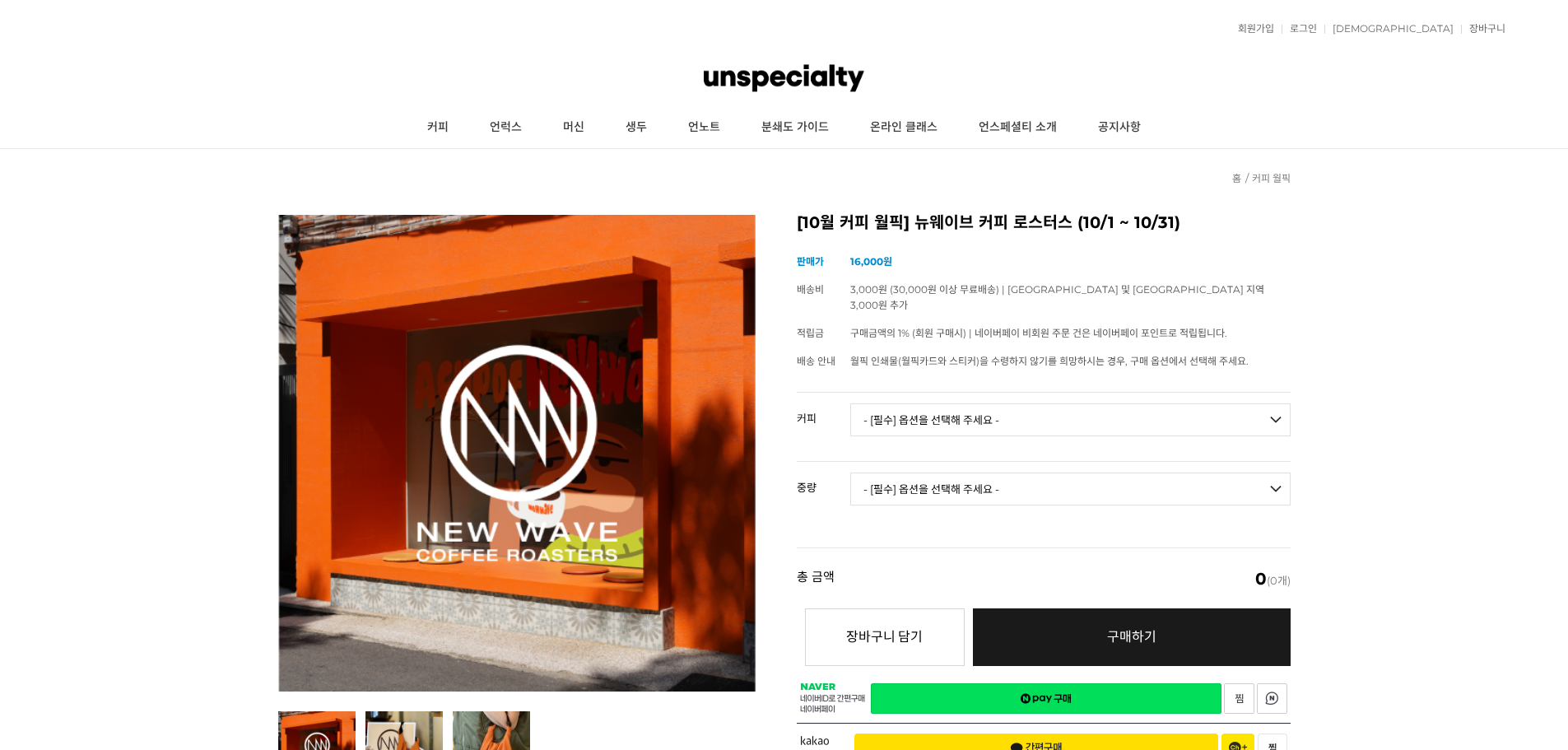
click at [928, 404] on select "- [필수] 옵션을 선택해 주세요 - ------------------- 언스페셜티 분쇄도 가이드 종이 받기 (주문 1건당 최대 1개 제공) …" at bounding box center [1070, 420] width 441 height 33
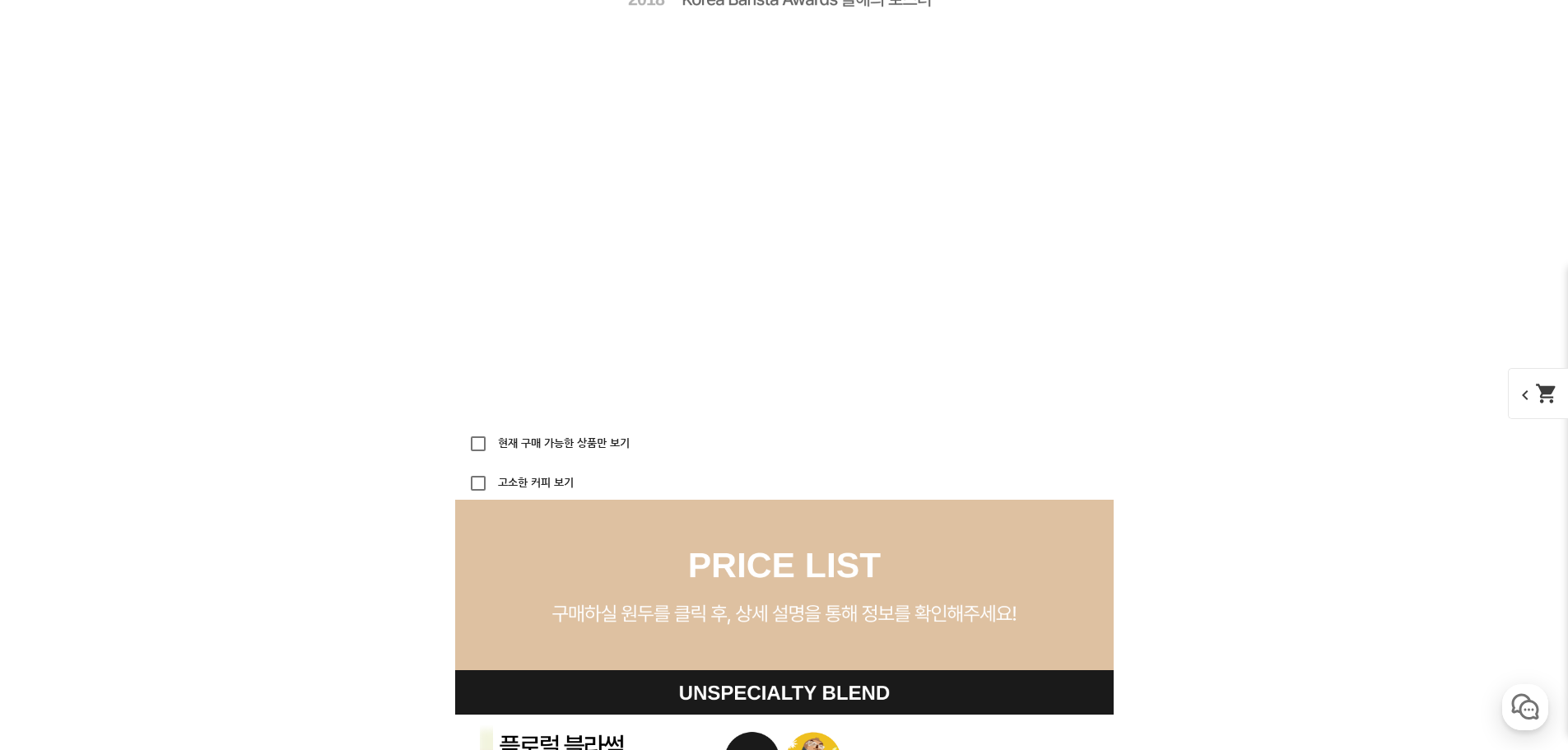
scroll to position [4107, 0]
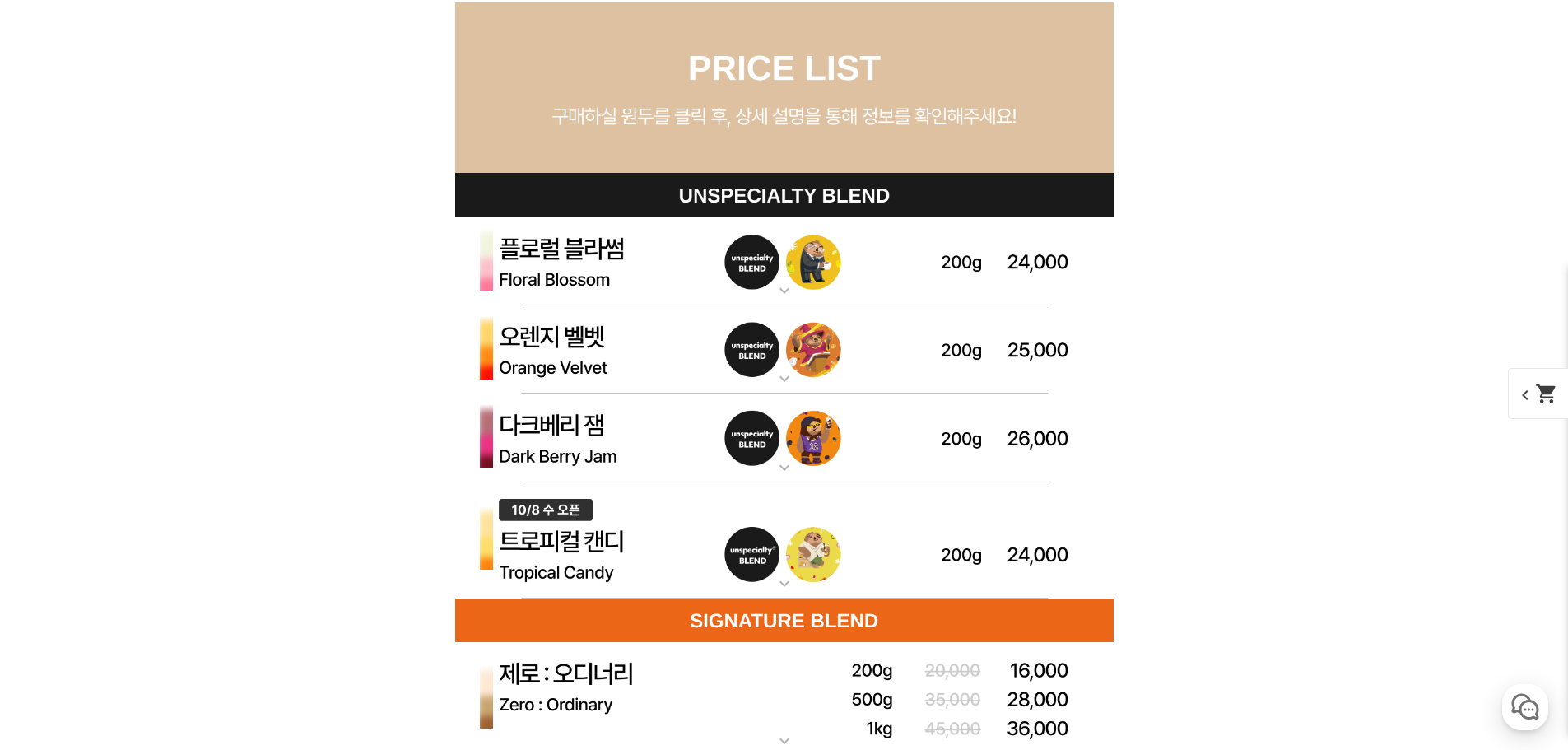
scroll to position [4684, 0]
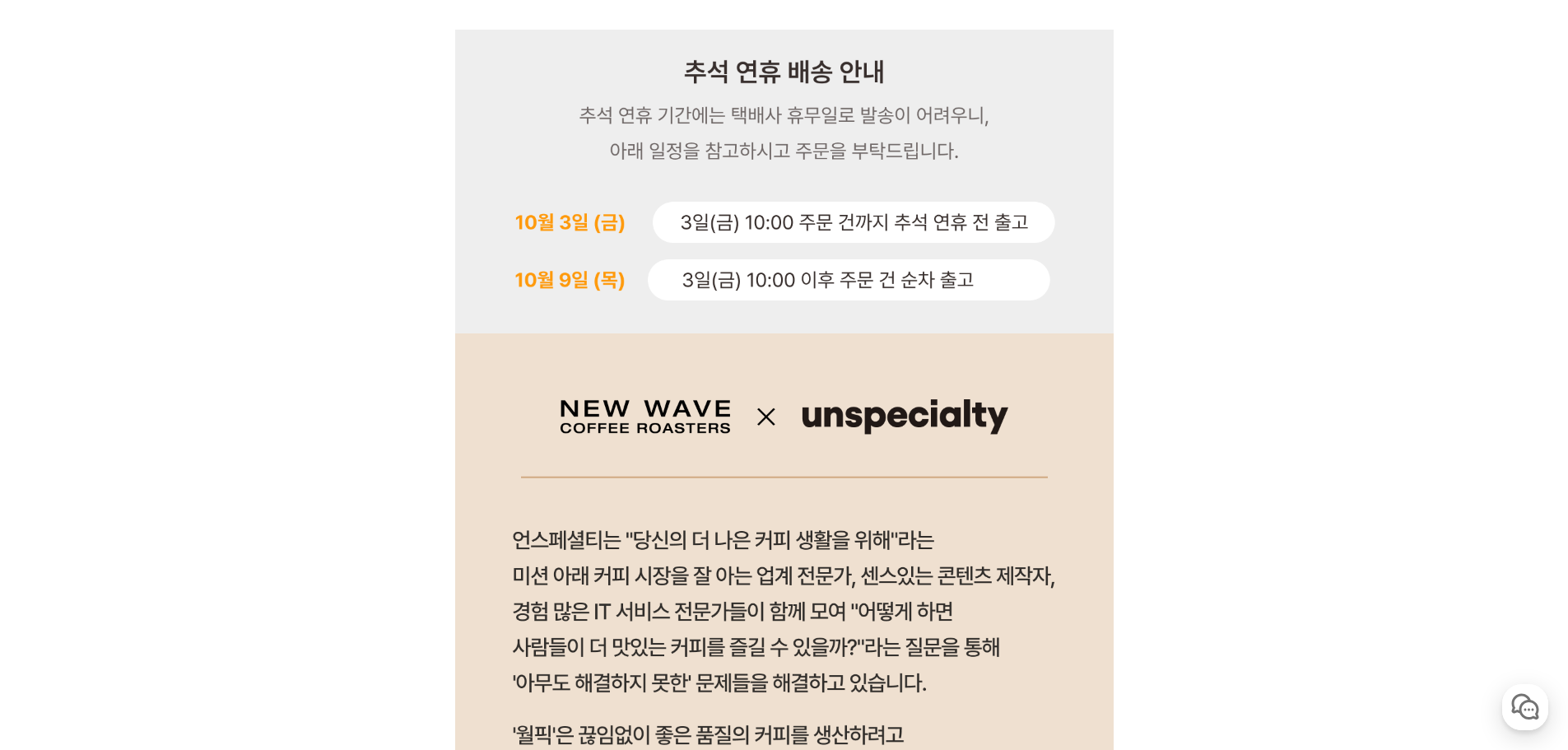
scroll to position [908, 0]
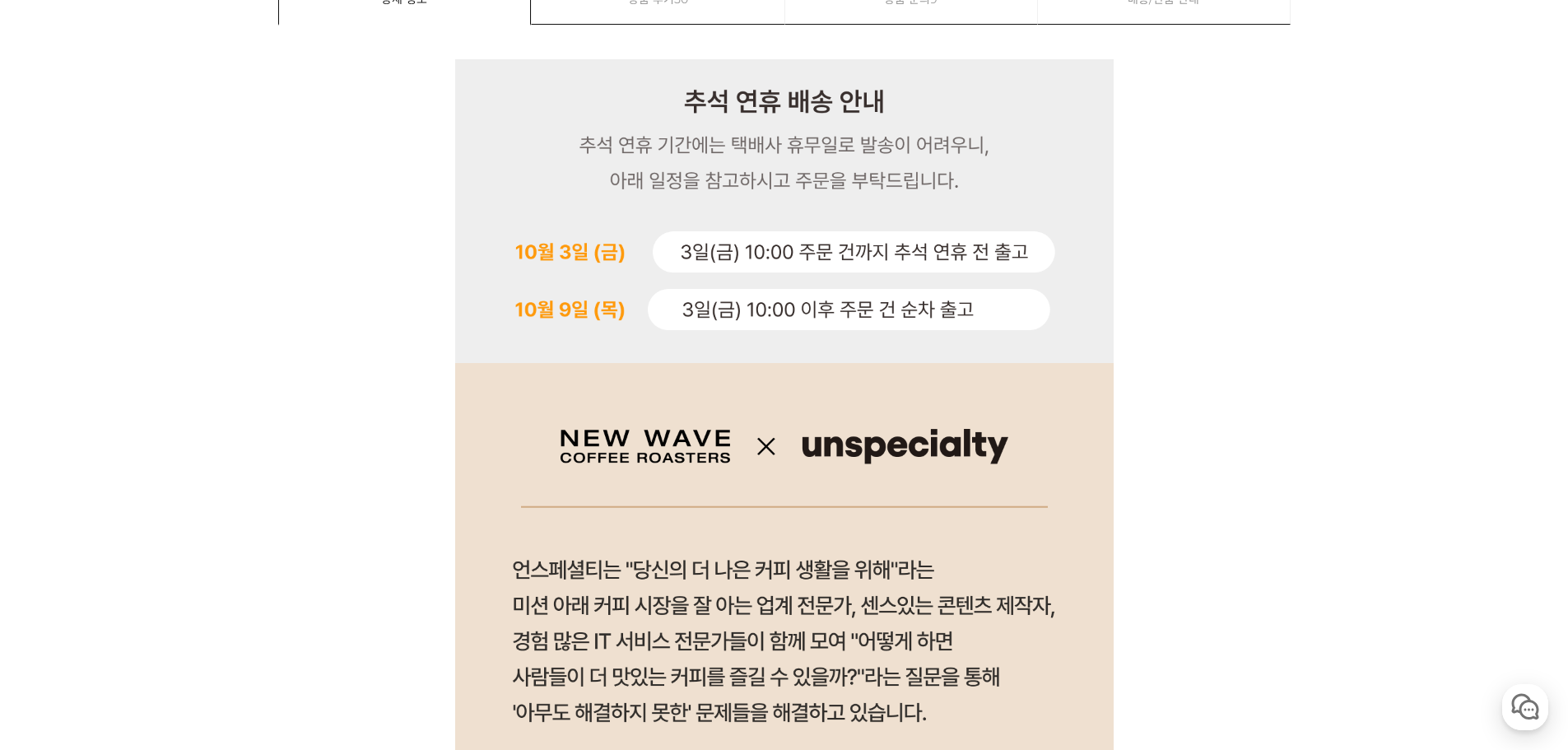
scroll to position [0, 0]
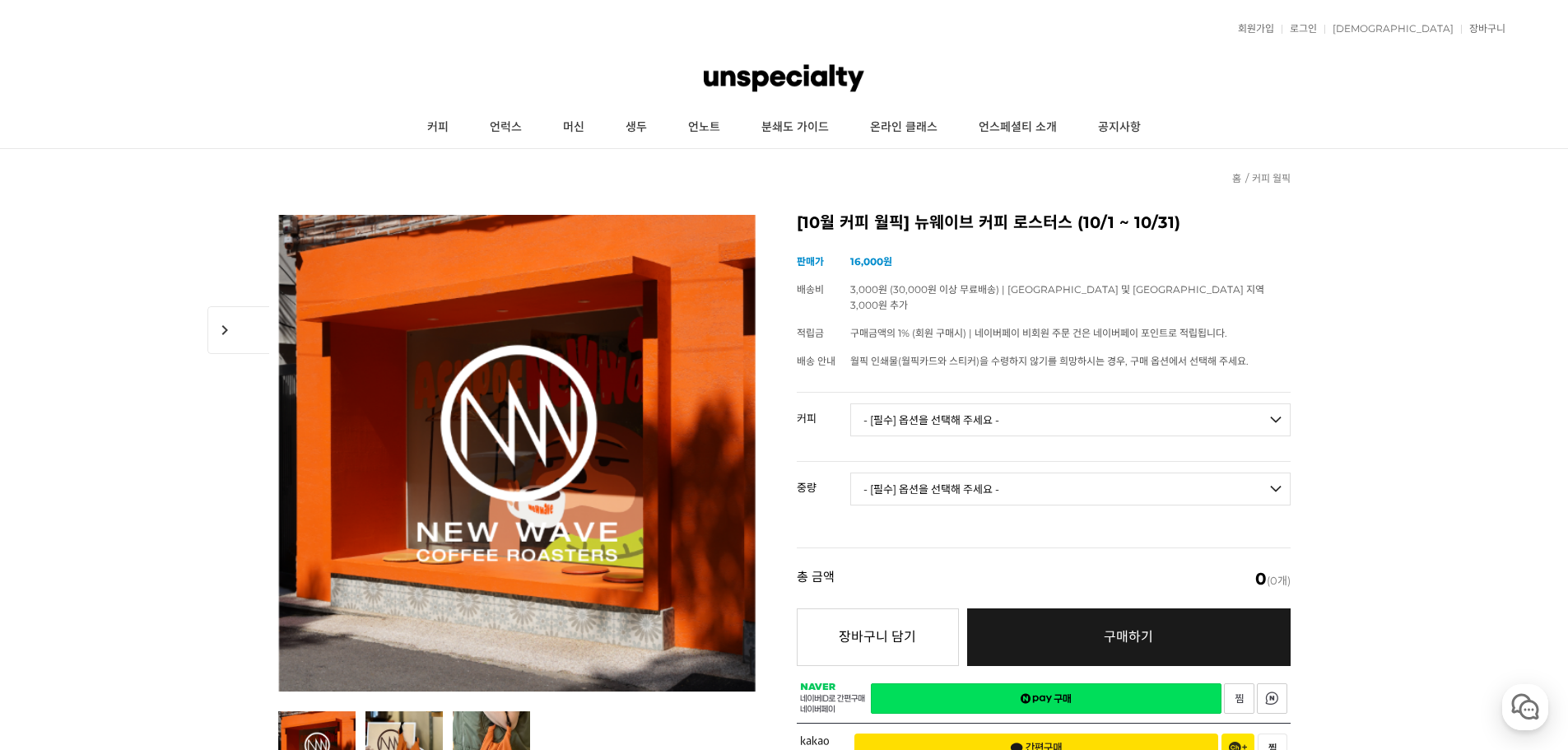
click at [1108, 404] on select "- [필수] 옵션을 선택해 주세요 - ------------------- 언스페셜티 분쇄도 가이드 종이 받기 (주문 1건당 최대 1개 제공) …" at bounding box center [1070, 420] width 441 height 33
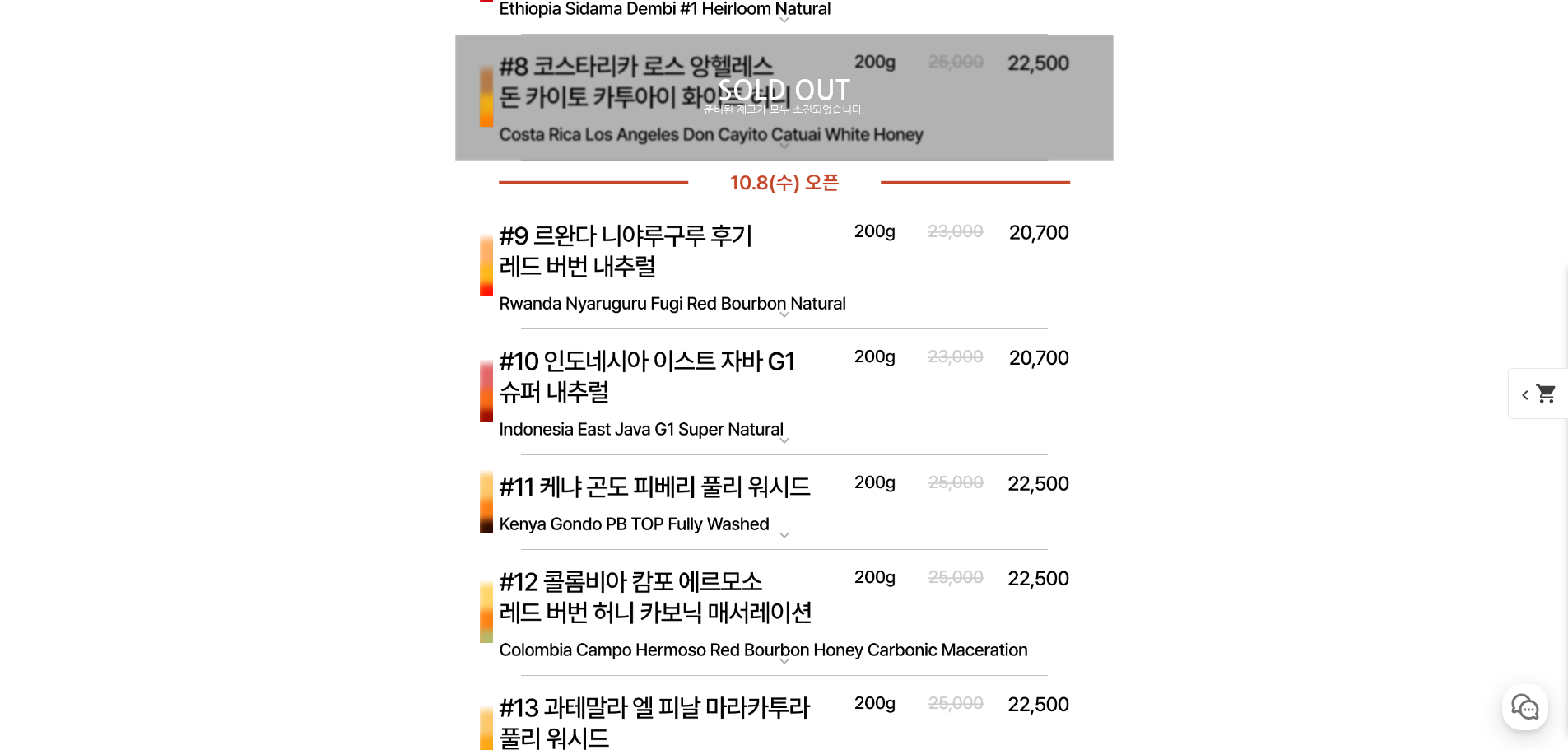
scroll to position [6495, 0]
click at [832, 260] on img at bounding box center [784, 266] width 658 height 127
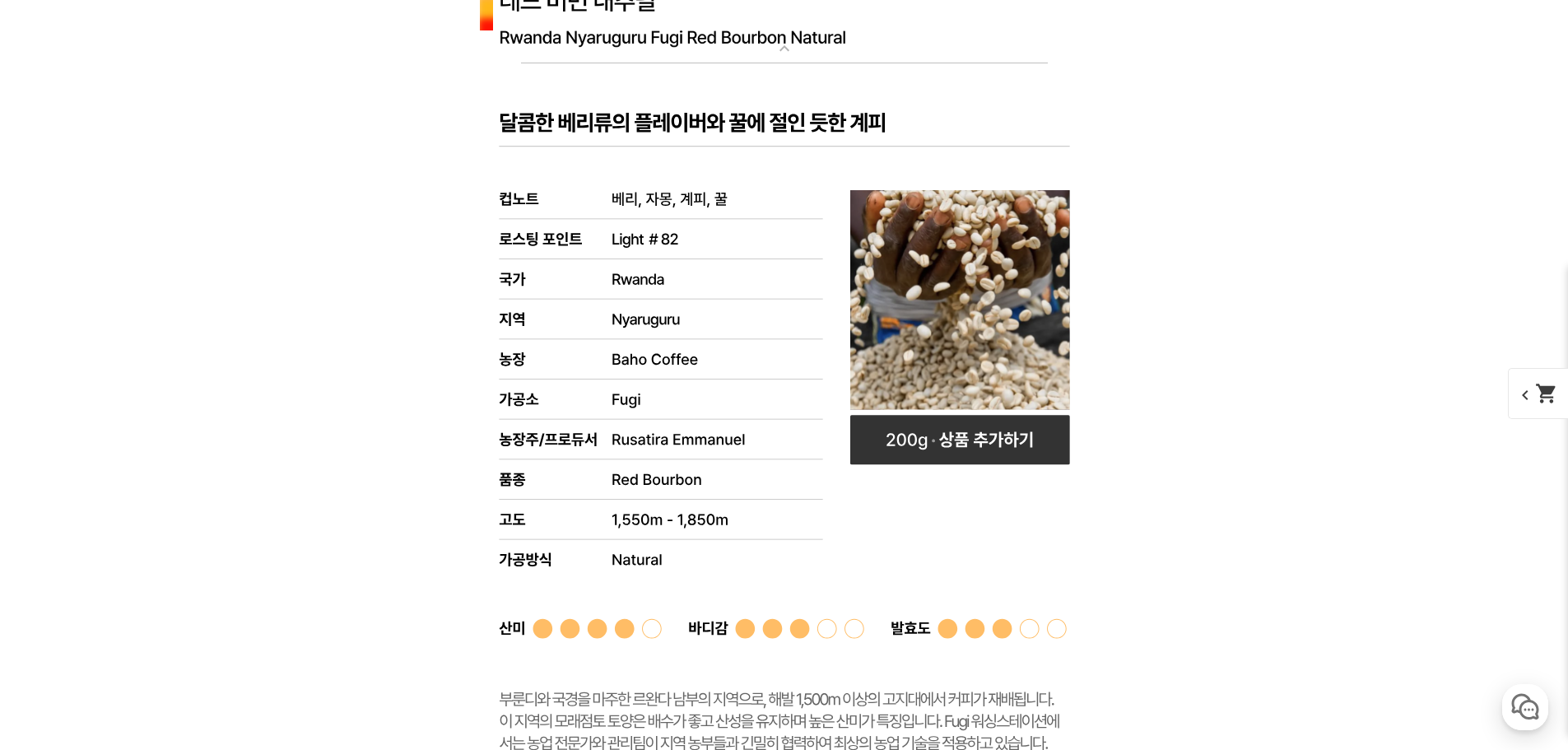
scroll to position [6577, 0]
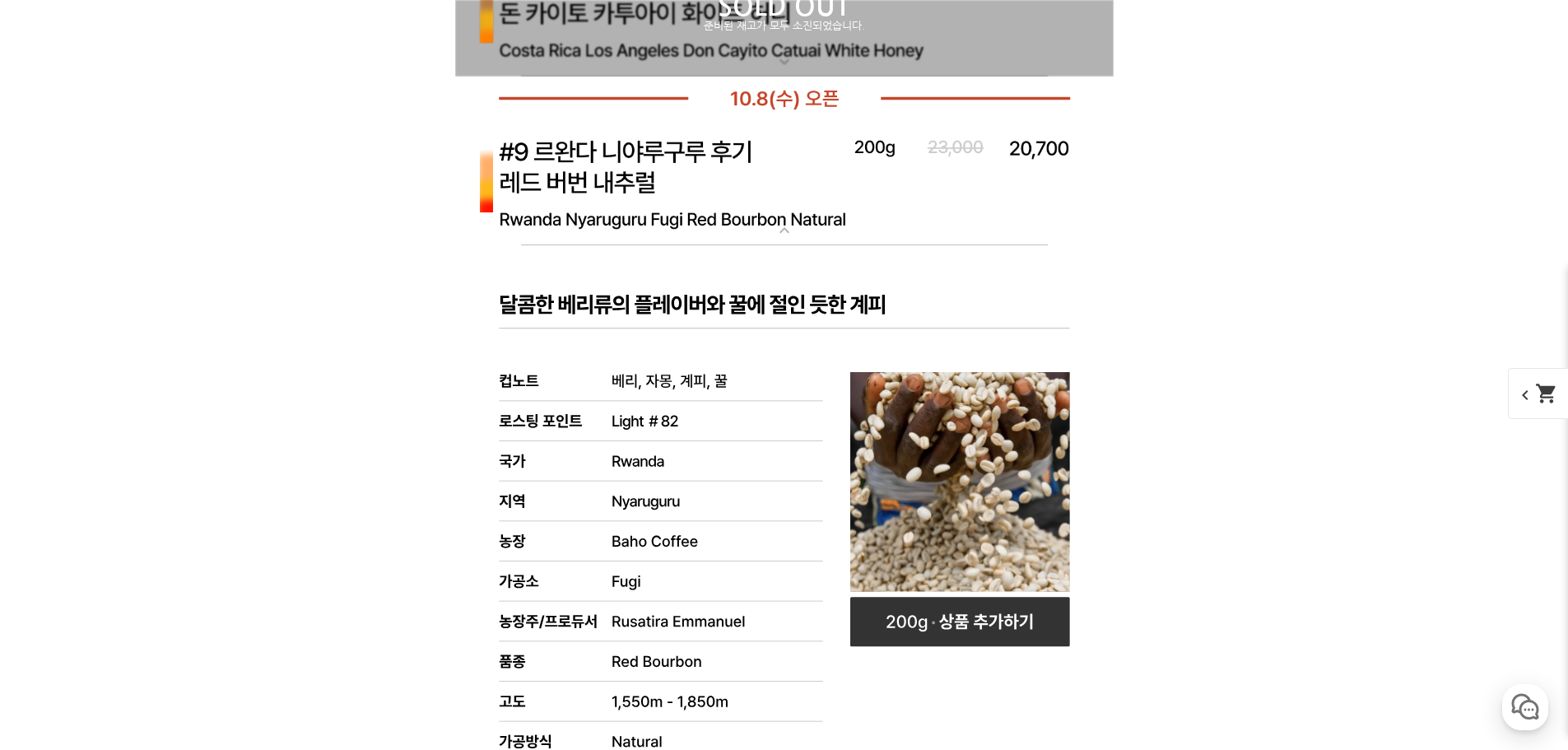
click at [817, 213] on img at bounding box center [784, 184] width 658 height 127
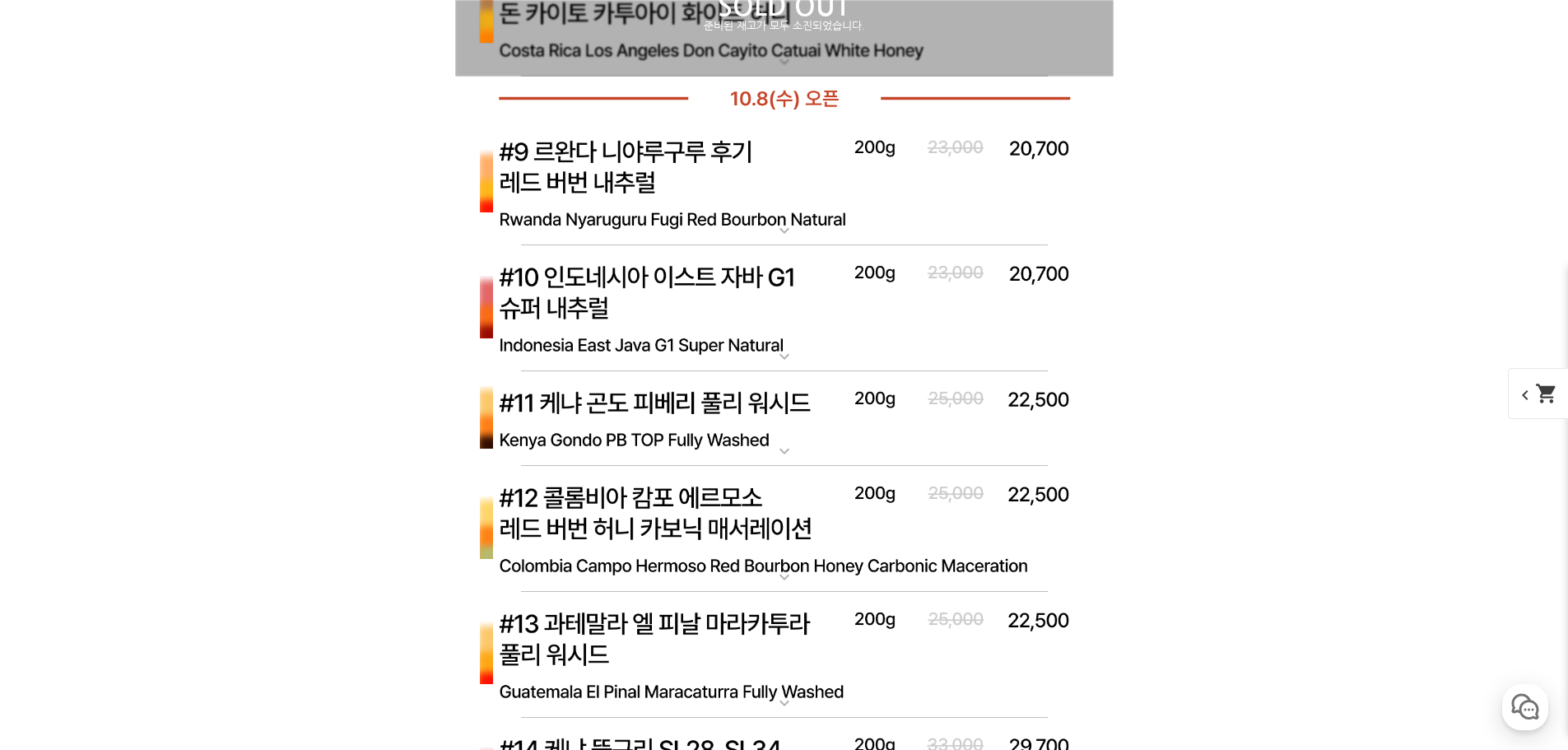
click at [778, 296] on img at bounding box center [784, 308] width 658 height 127
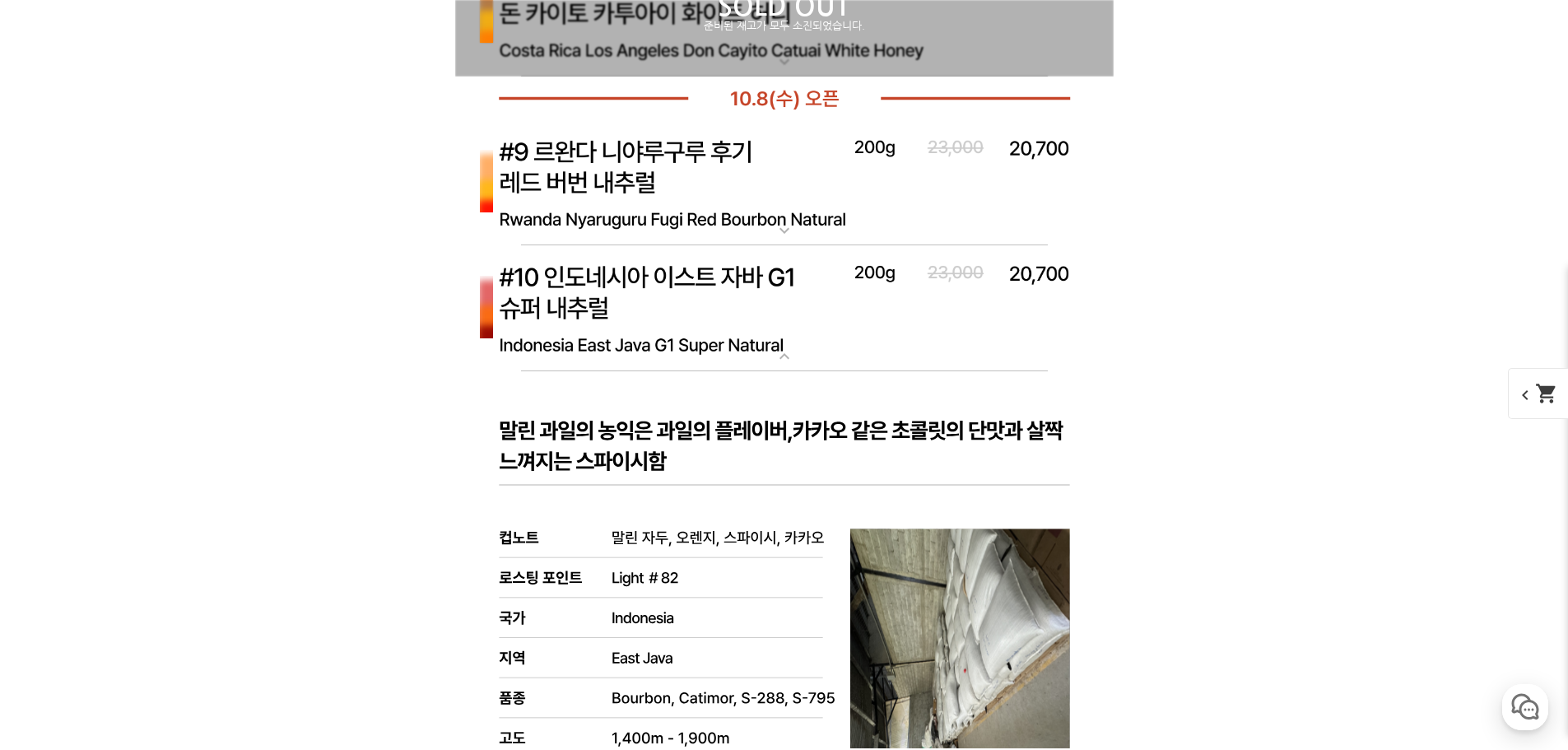
click at [786, 322] on img at bounding box center [784, 308] width 658 height 127
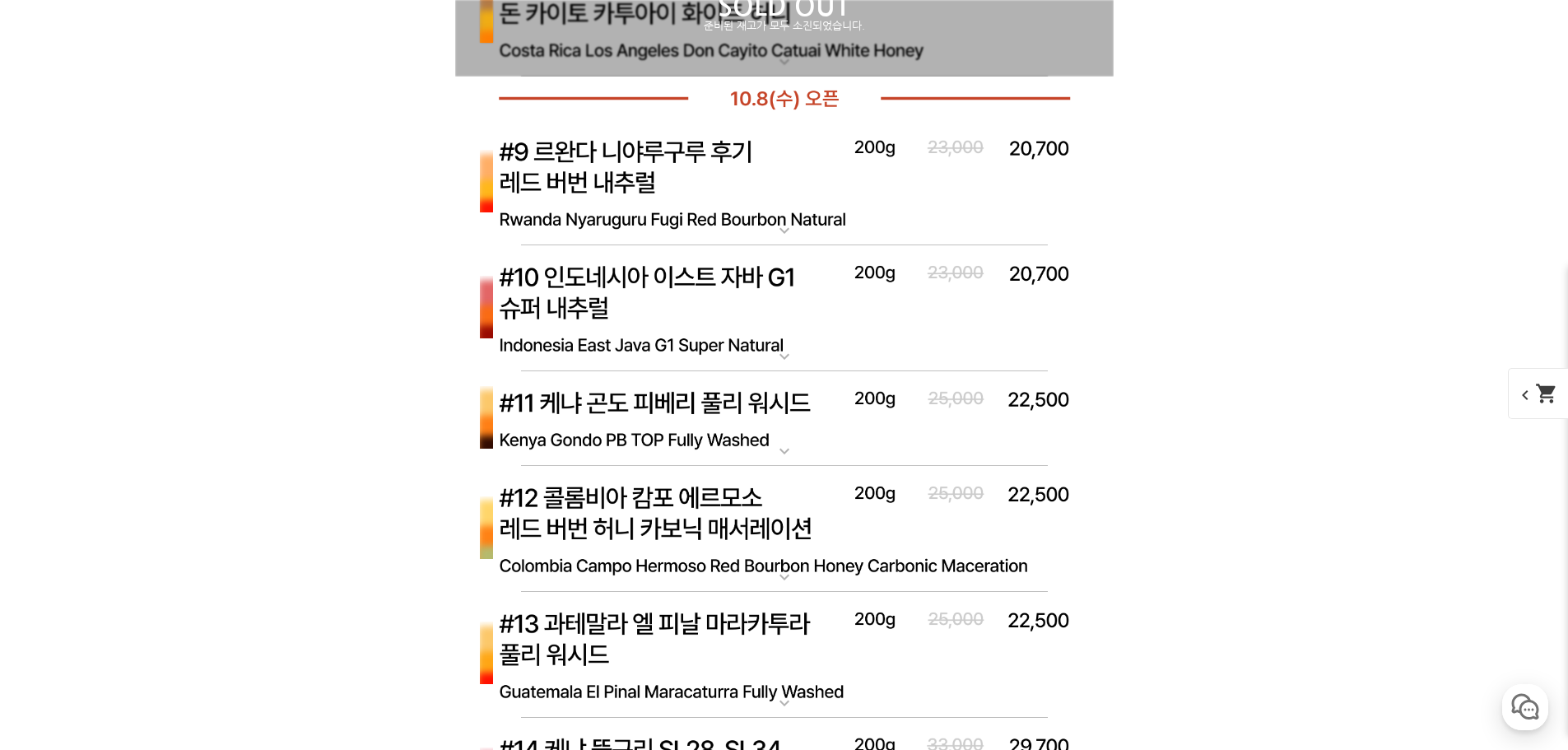
click at [785, 323] on img at bounding box center [784, 308] width 658 height 127
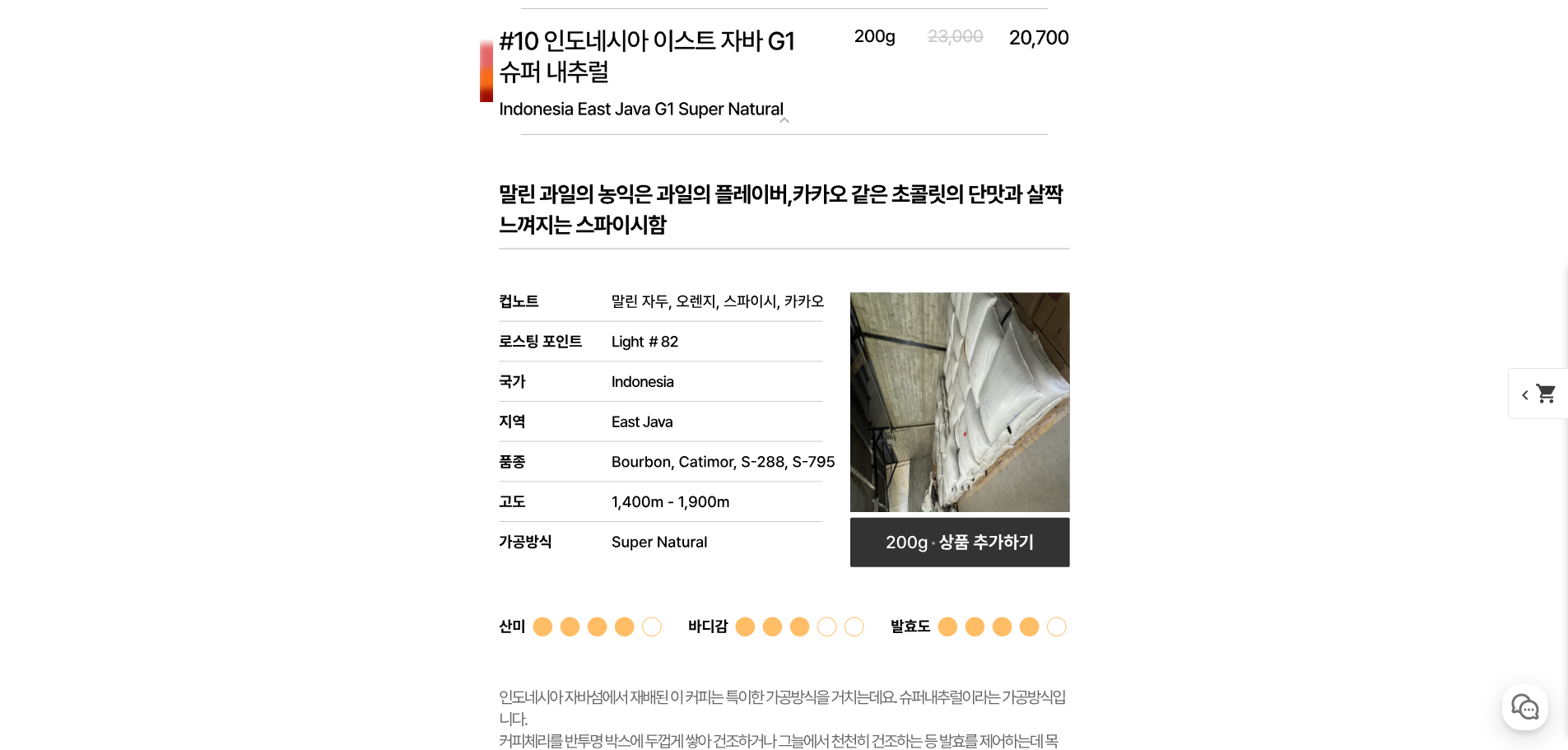
scroll to position [6742, 0]
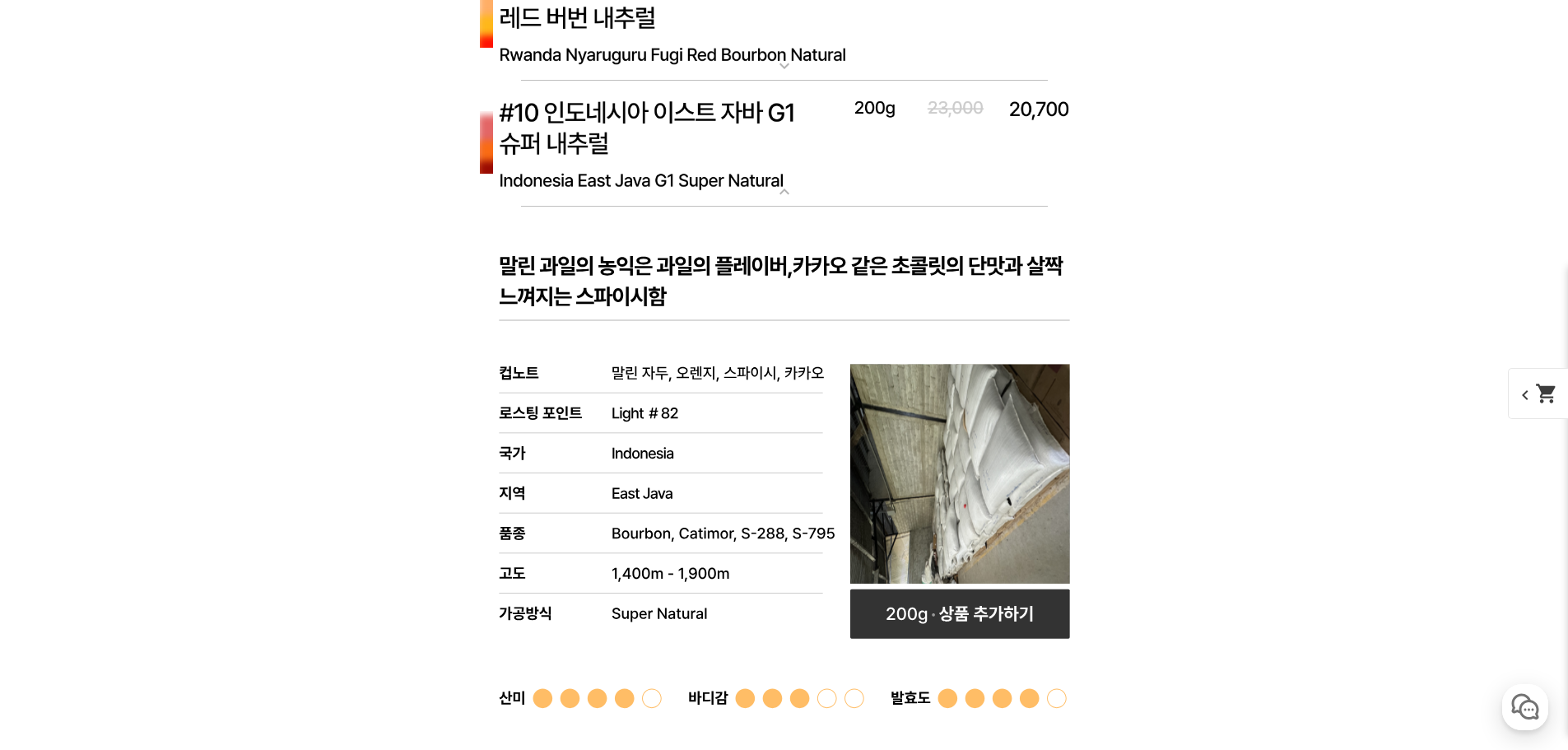
click at [774, 186] on mat-icon "expand_more" at bounding box center [784, 192] width 33 height 20
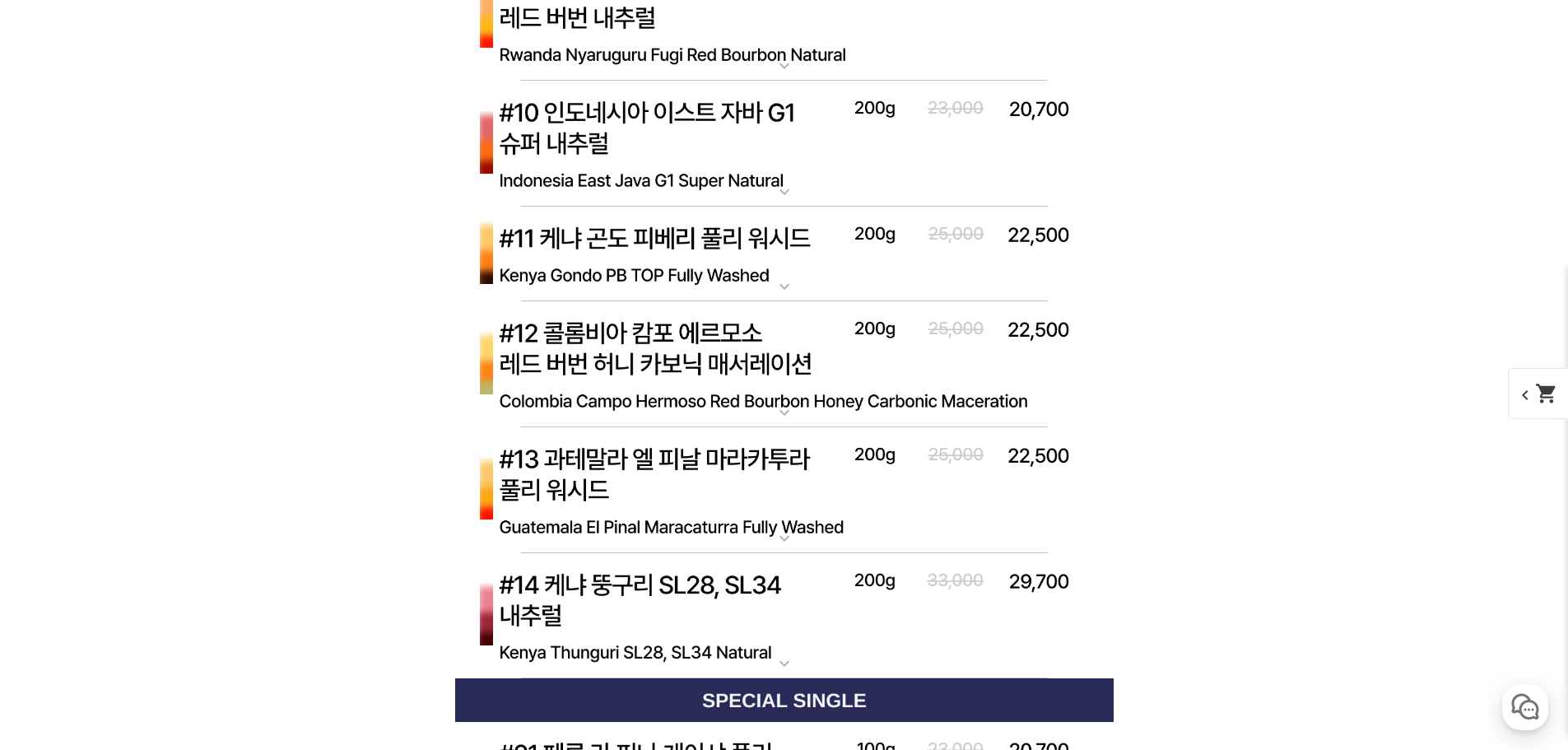
click at [758, 282] on img at bounding box center [784, 254] width 658 height 96
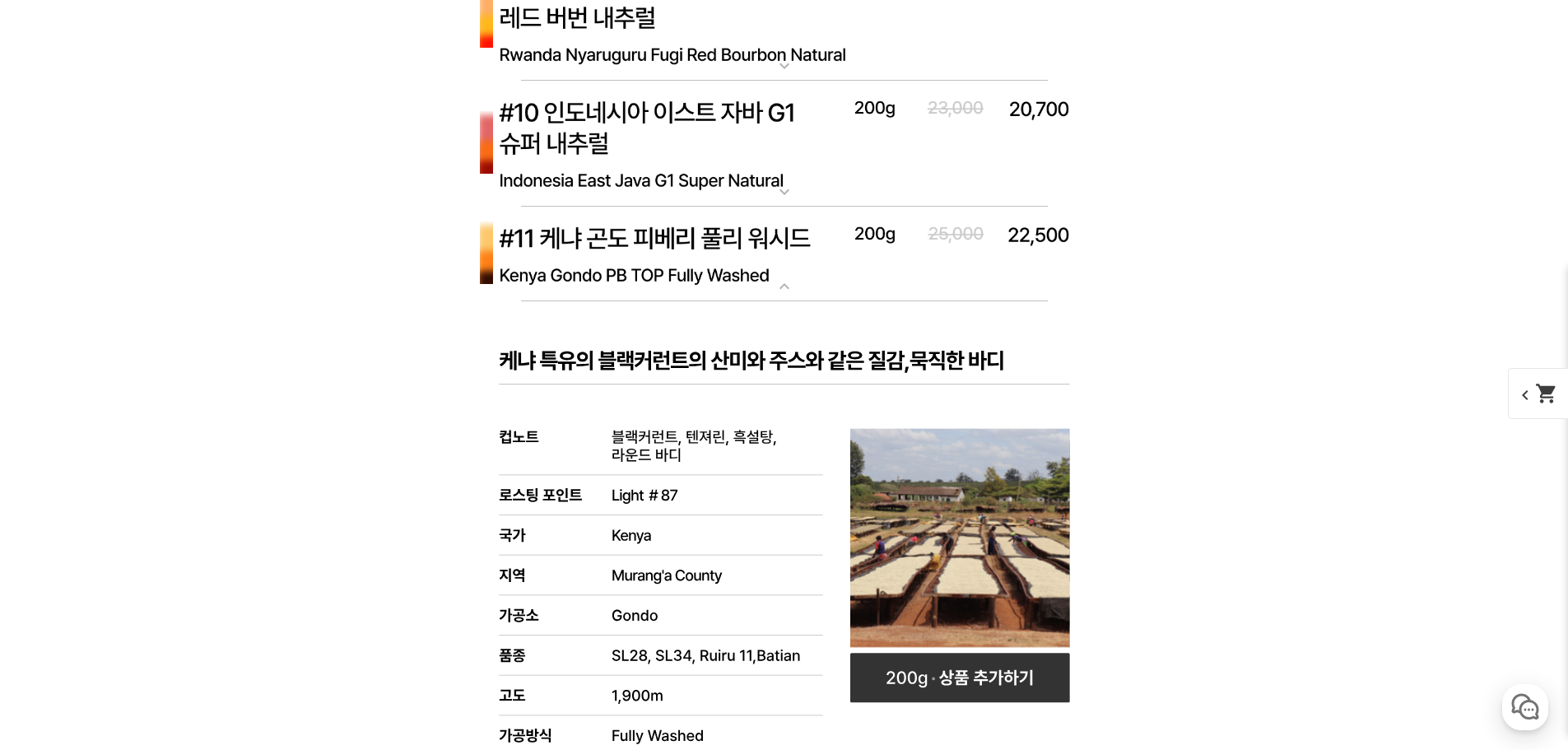
click at [758, 282] on img at bounding box center [784, 254] width 658 height 96
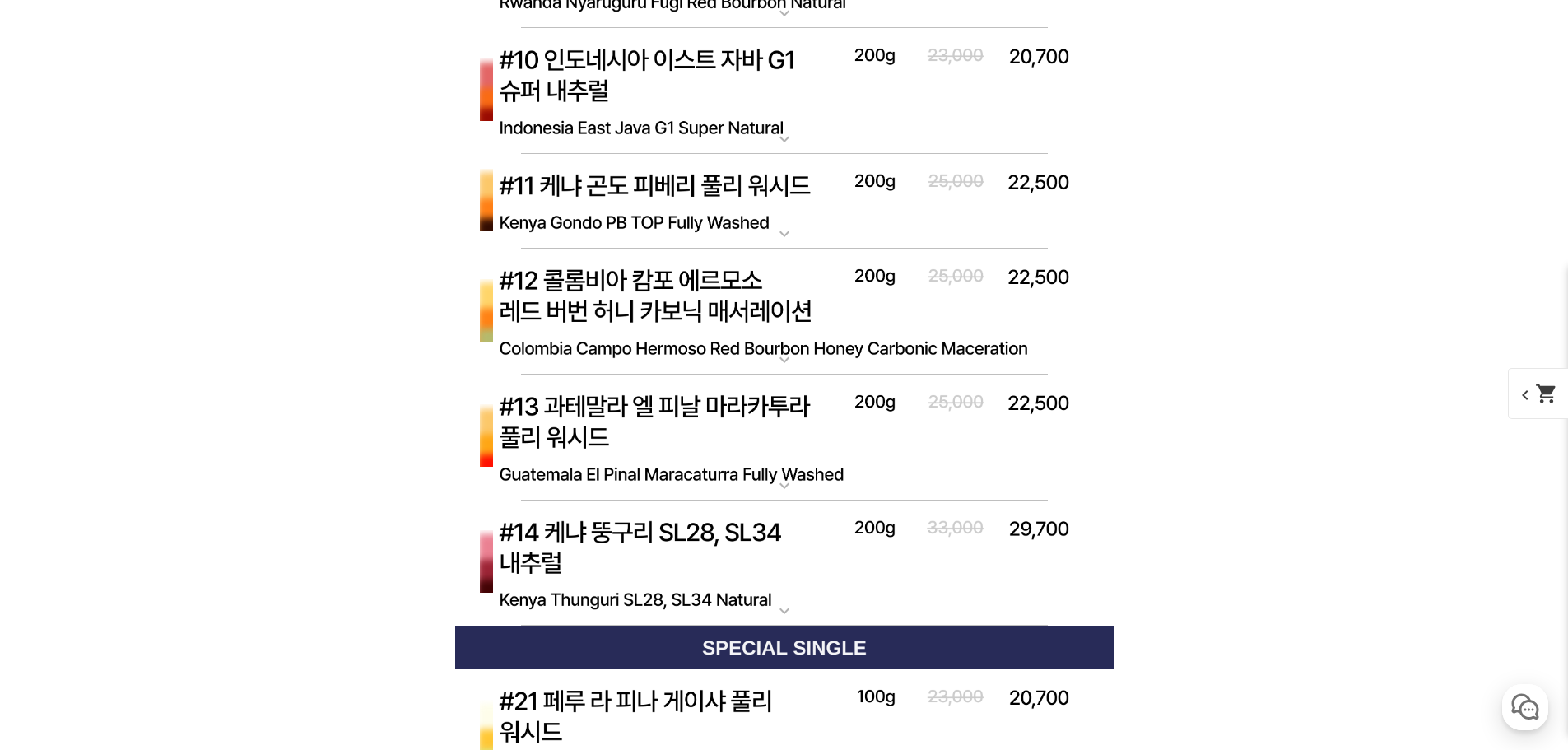
scroll to position [6907, 0]
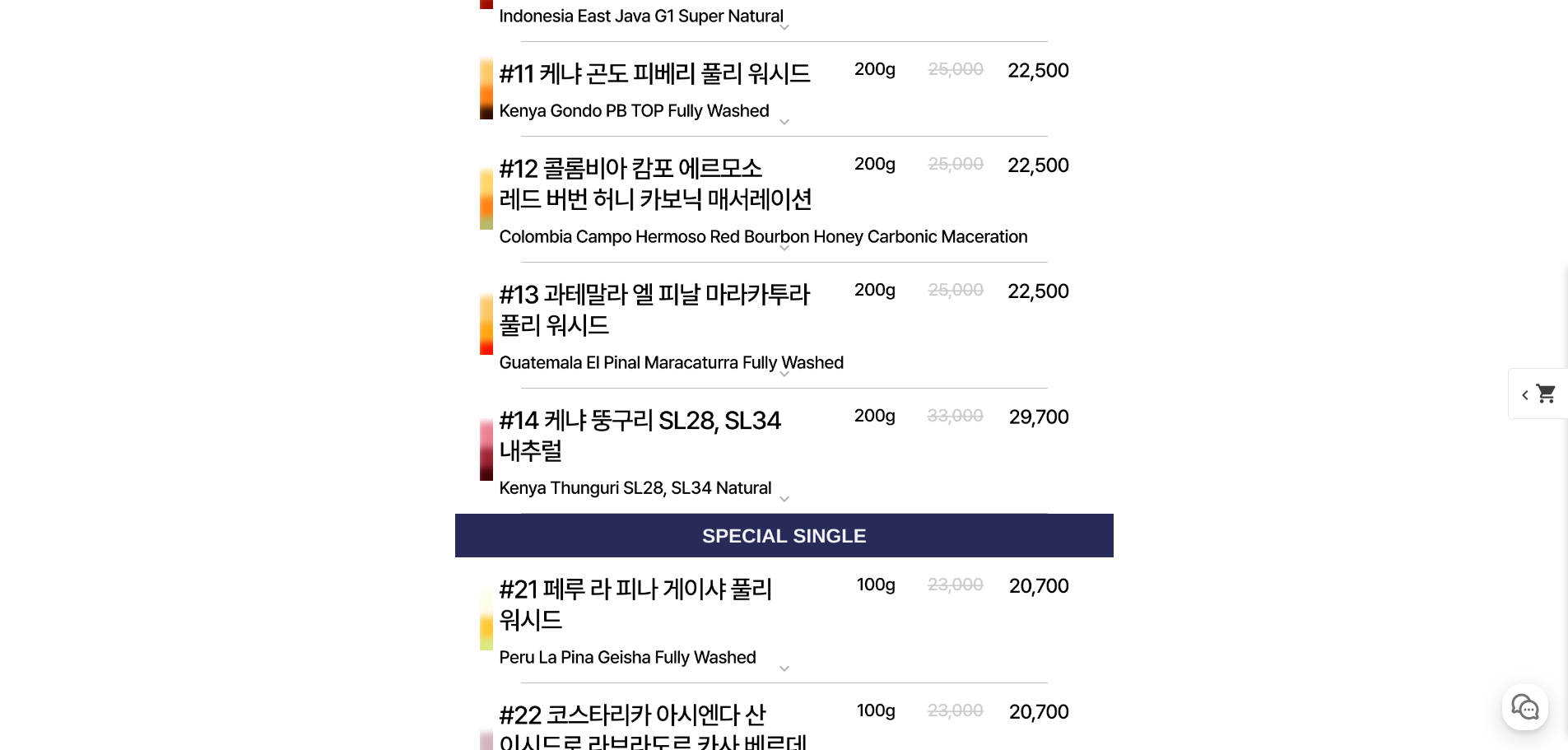
click at [789, 354] on img at bounding box center [784, 326] width 658 height 127
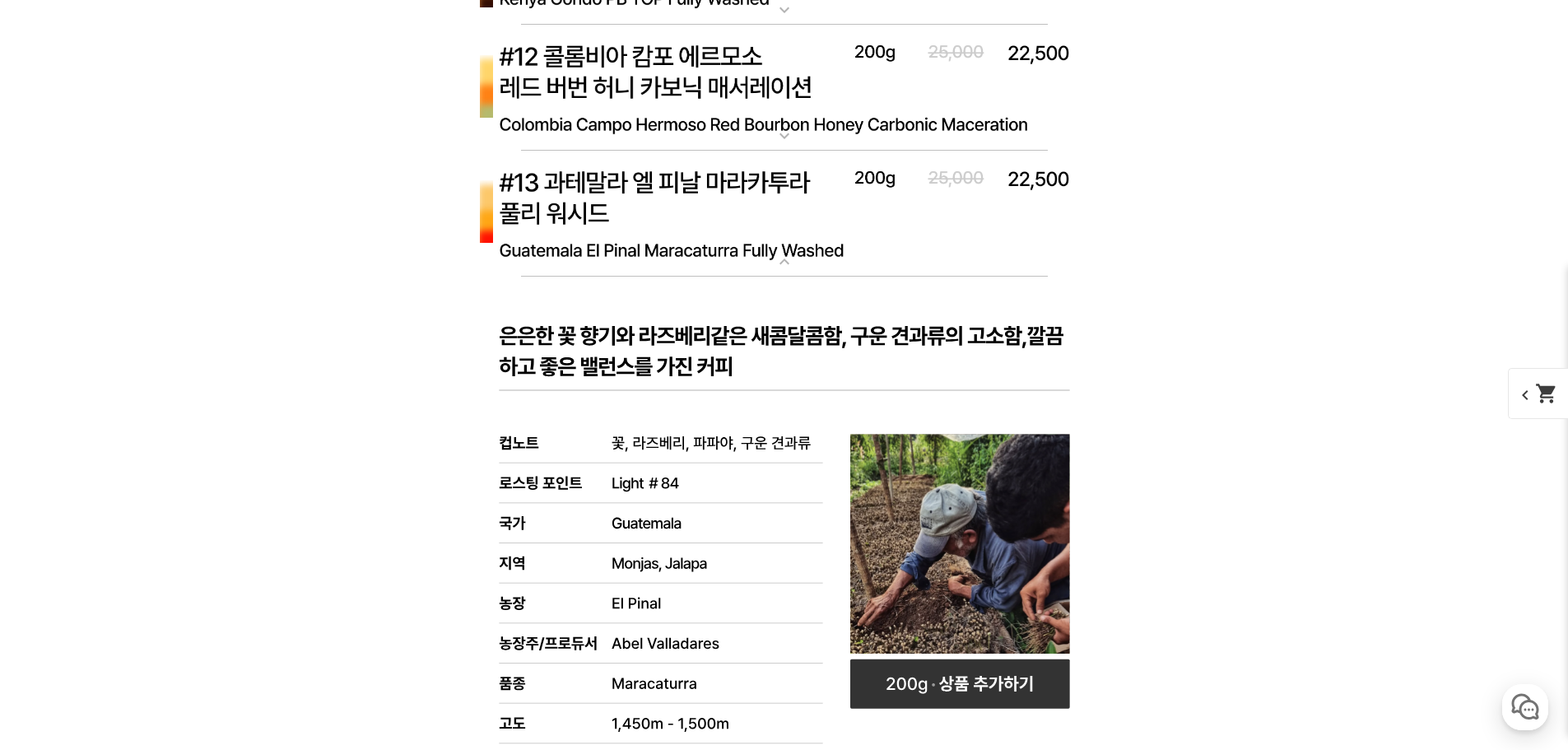
scroll to position [6989, 0]
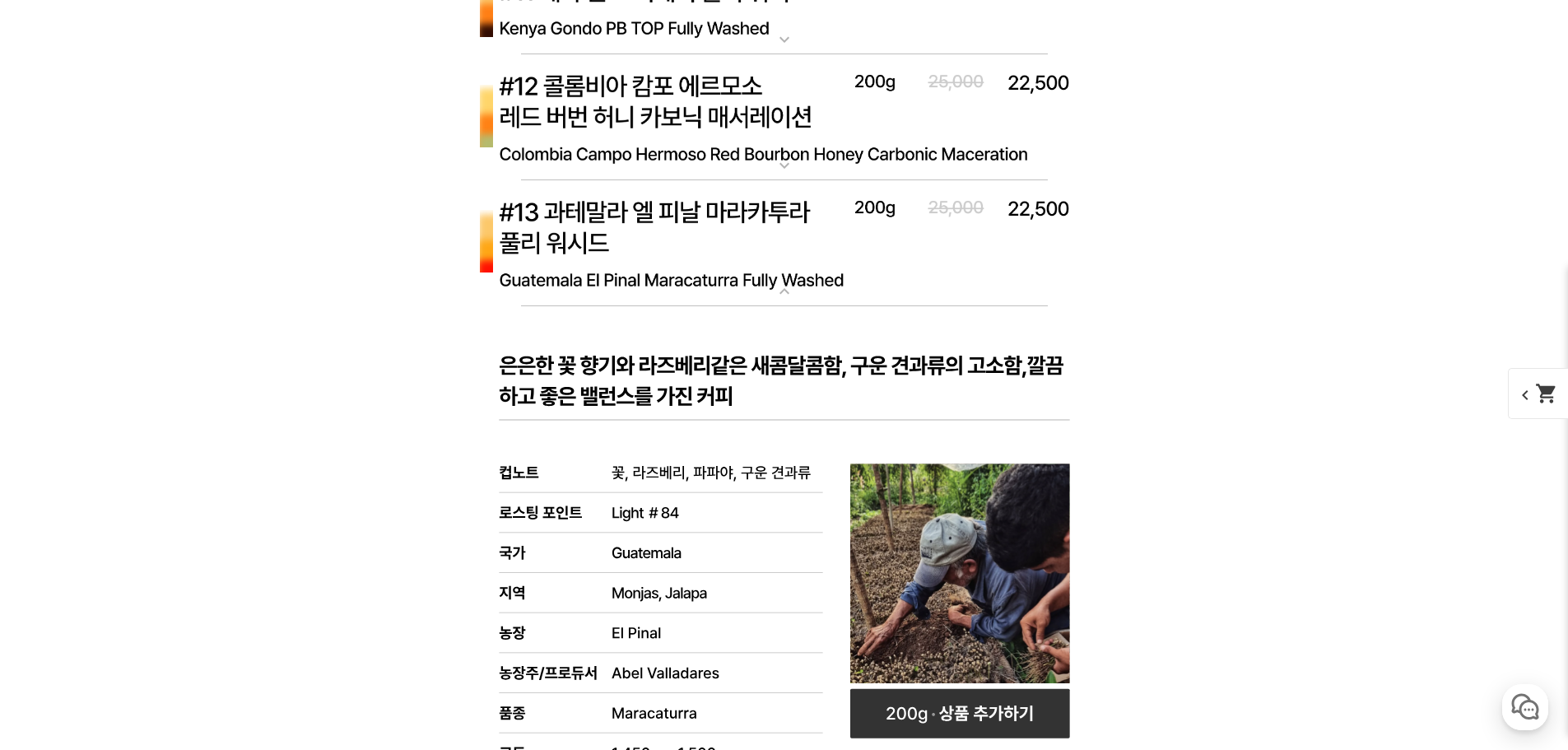
click at [775, 276] on img at bounding box center [784, 243] width 658 height 127
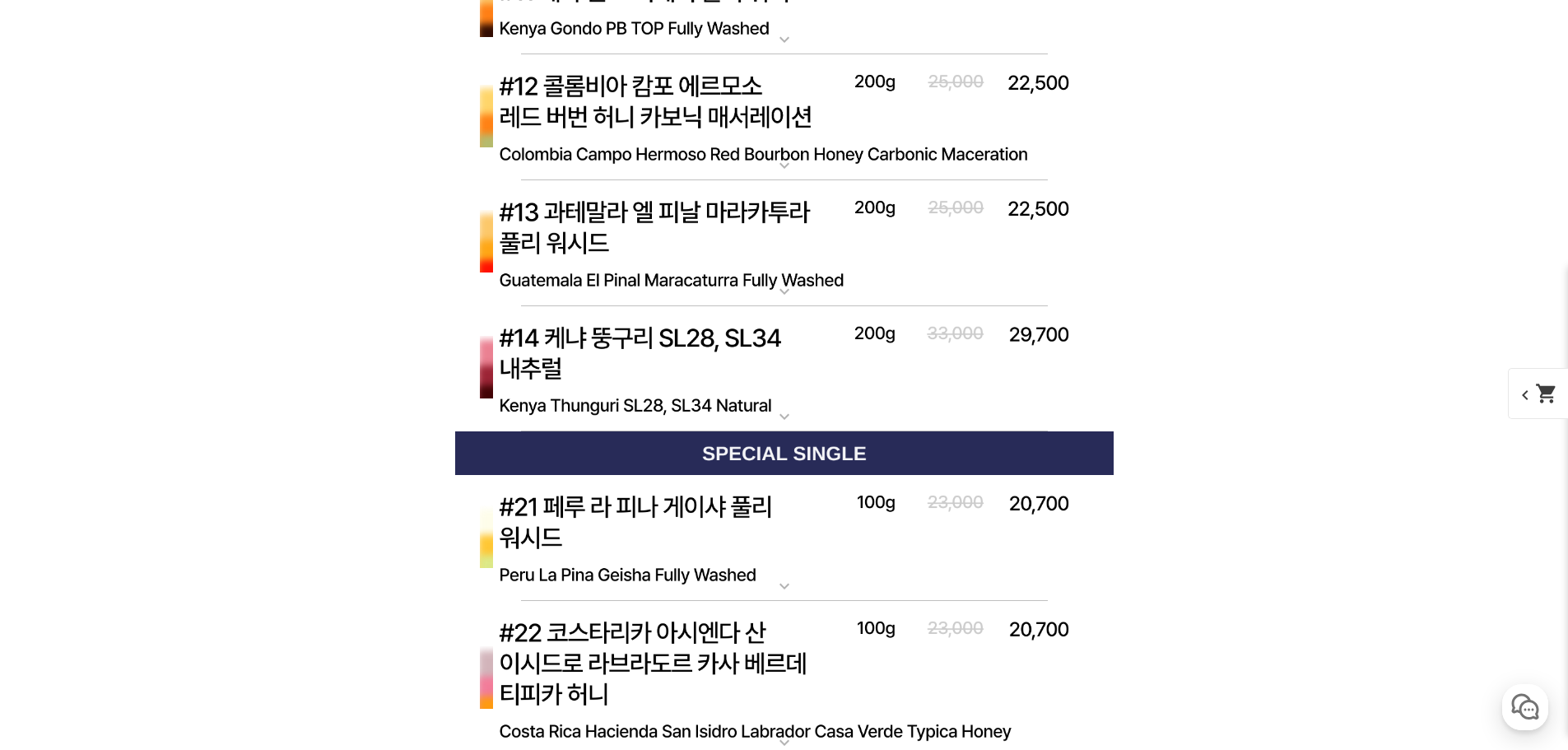
click at [776, 292] on mat-icon "expand_more" at bounding box center [784, 292] width 33 height 20
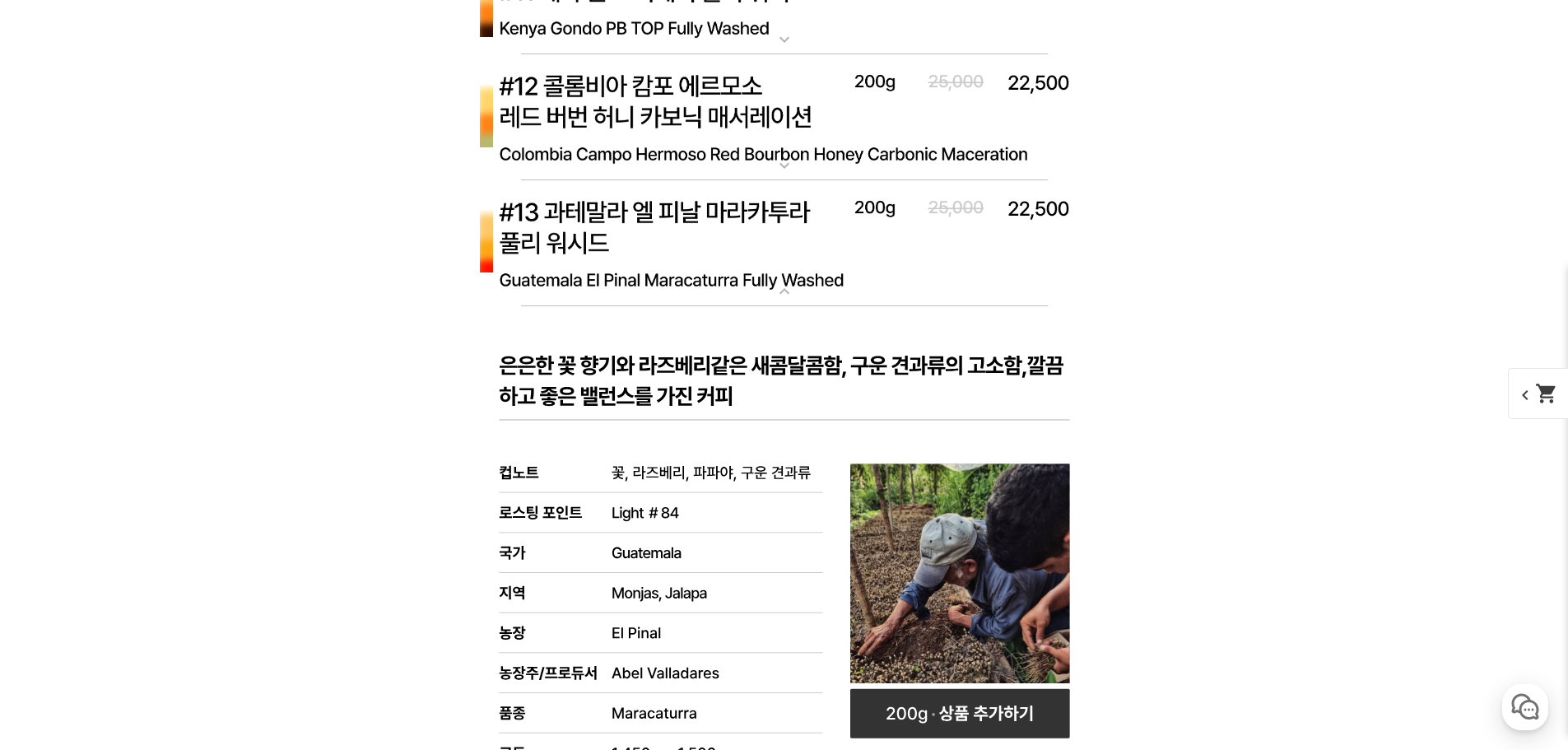
click at [776, 292] on mat-icon "expand_more" at bounding box center [784, 292] width 33 height 20
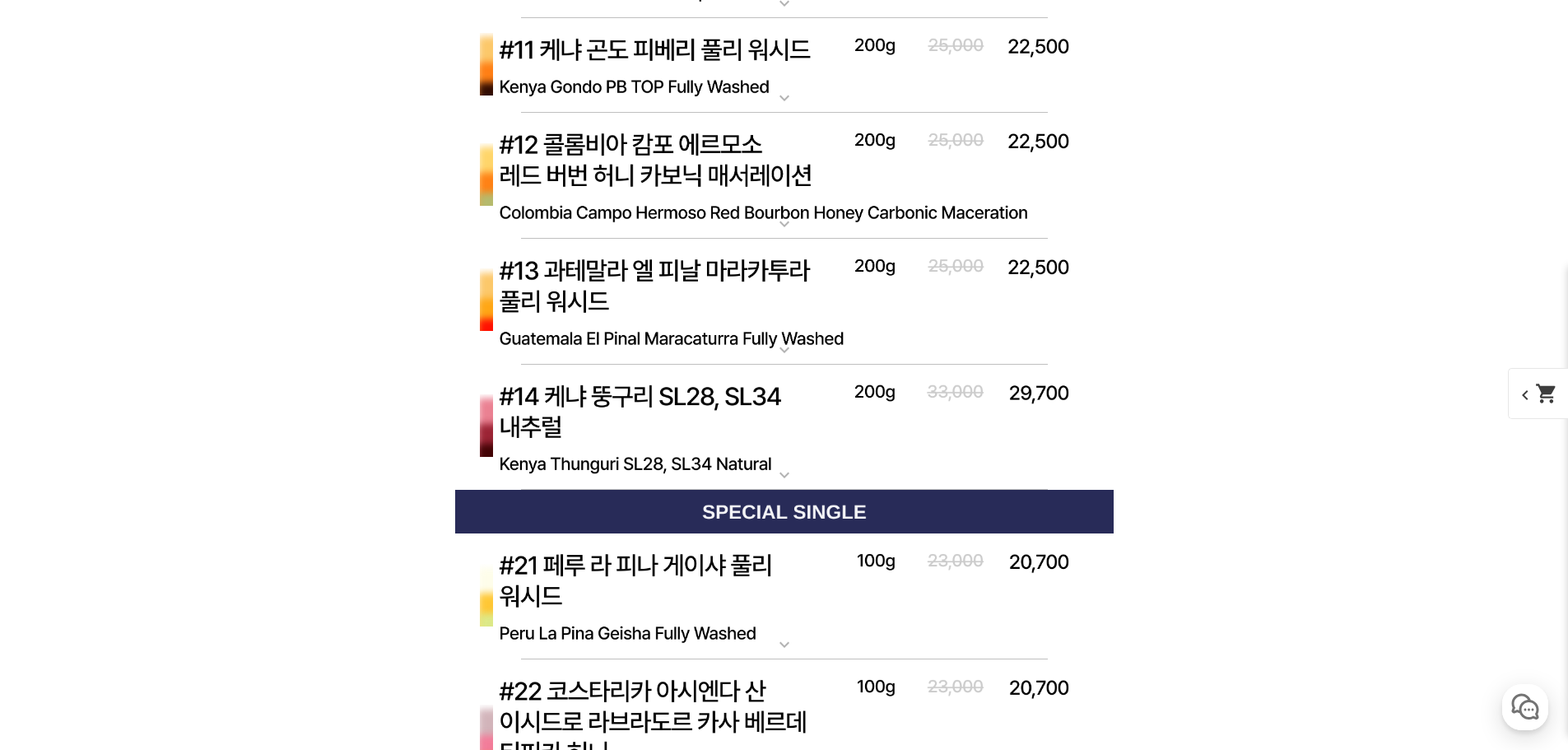
scroll to position [6907, 0]
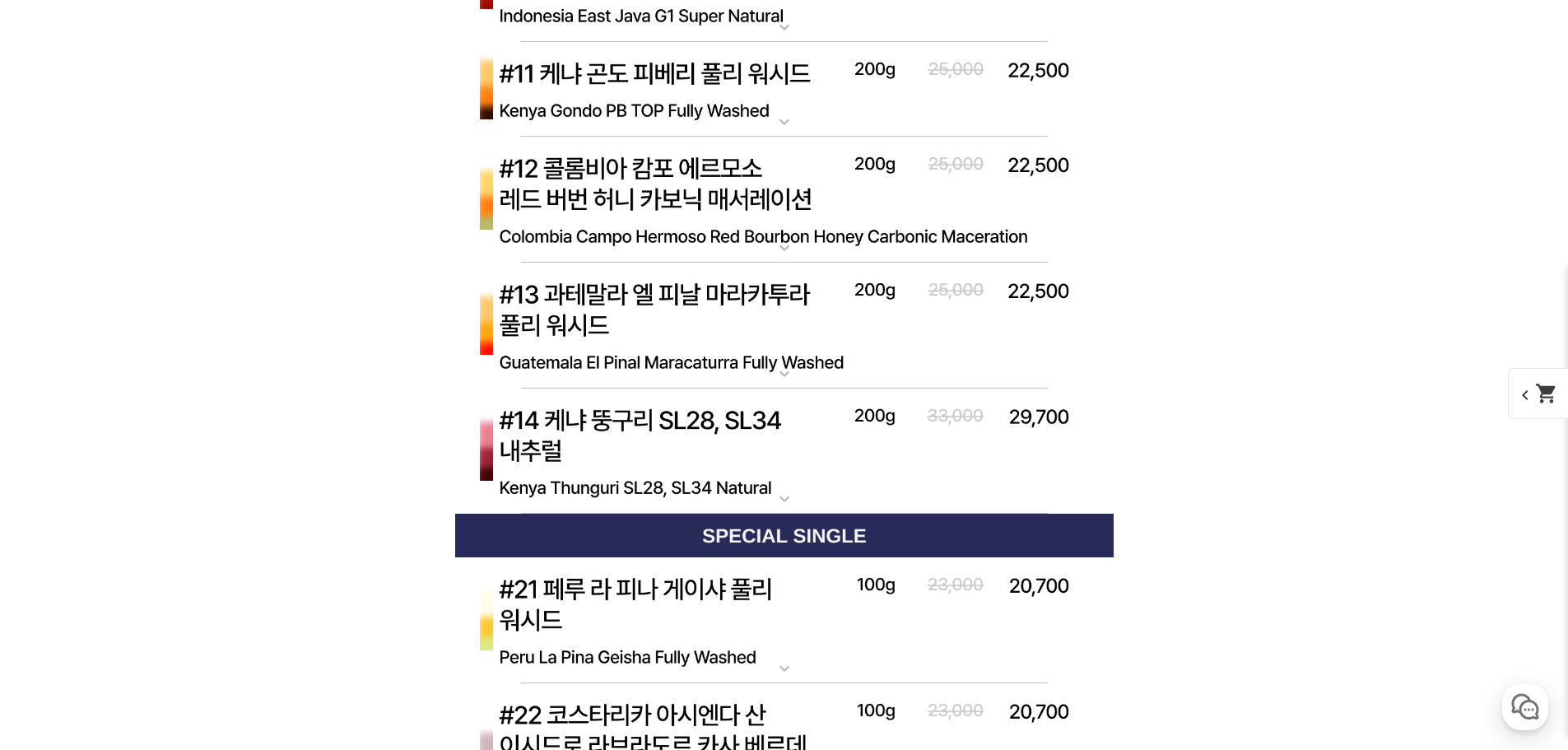
click at [775, 241] on mat-icon "expand_more" at bounding box center [784, 248] width 33 height 20
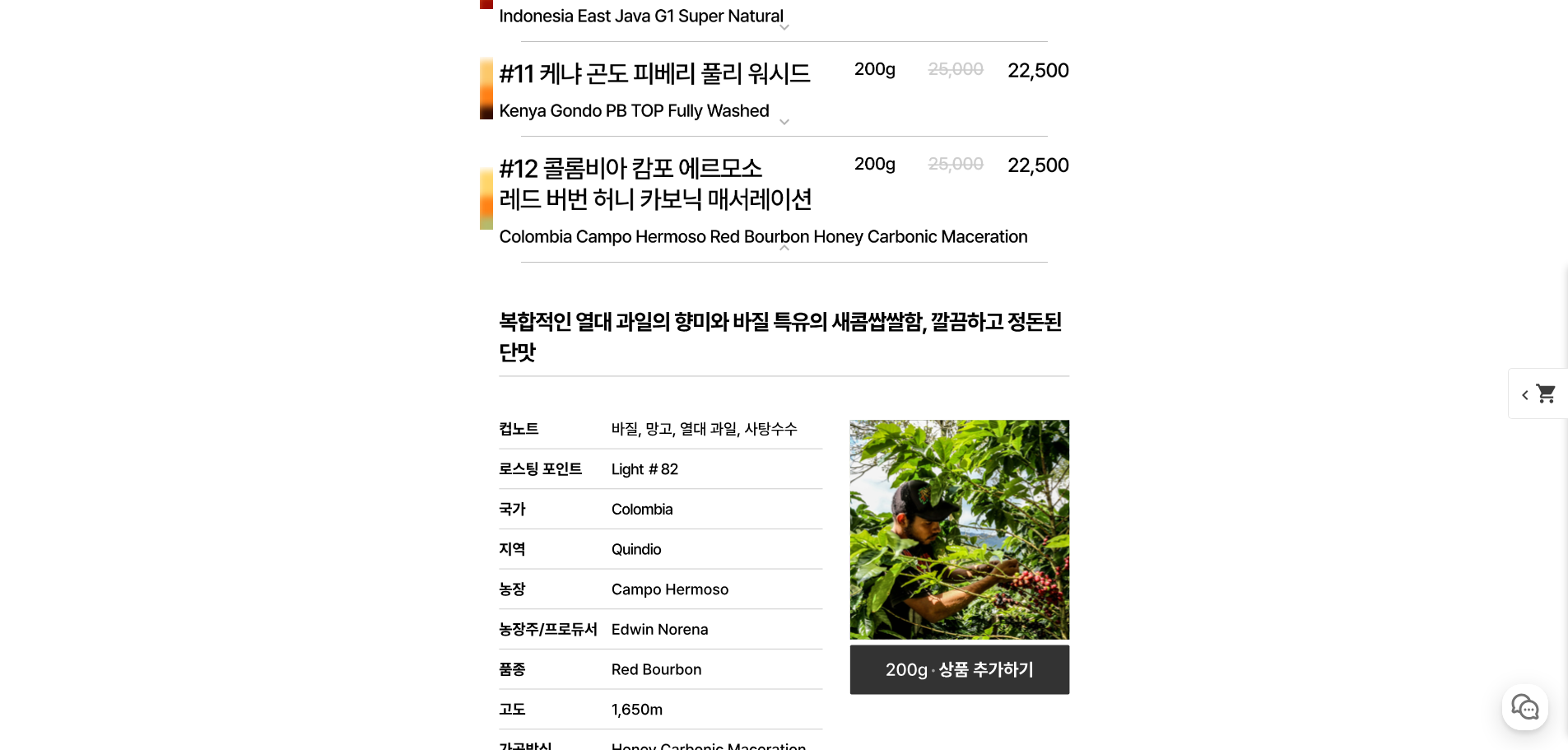
click at [789, 231] on img at bounding box center [784, 200] width 658 height 127
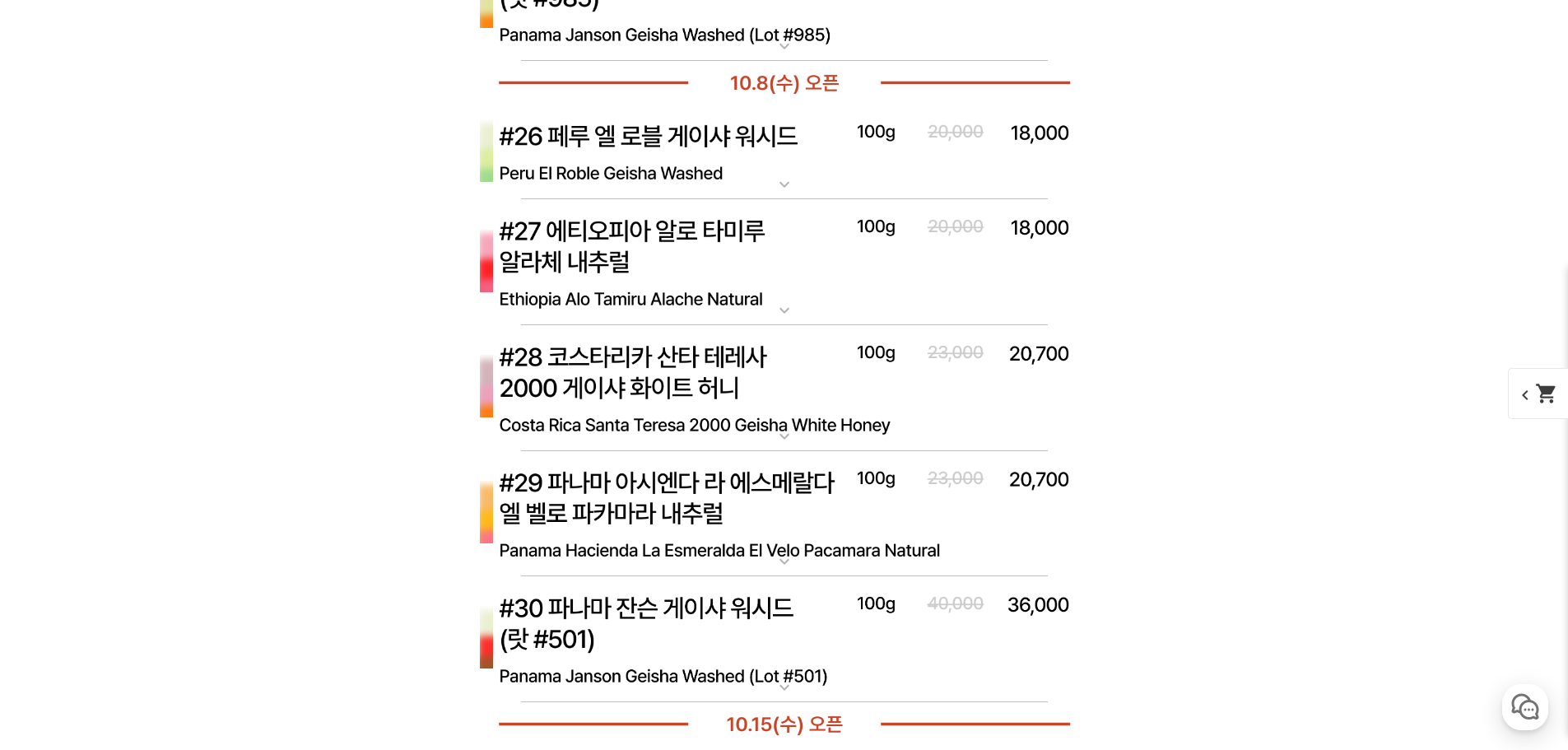
scroll to position [8060, 0]
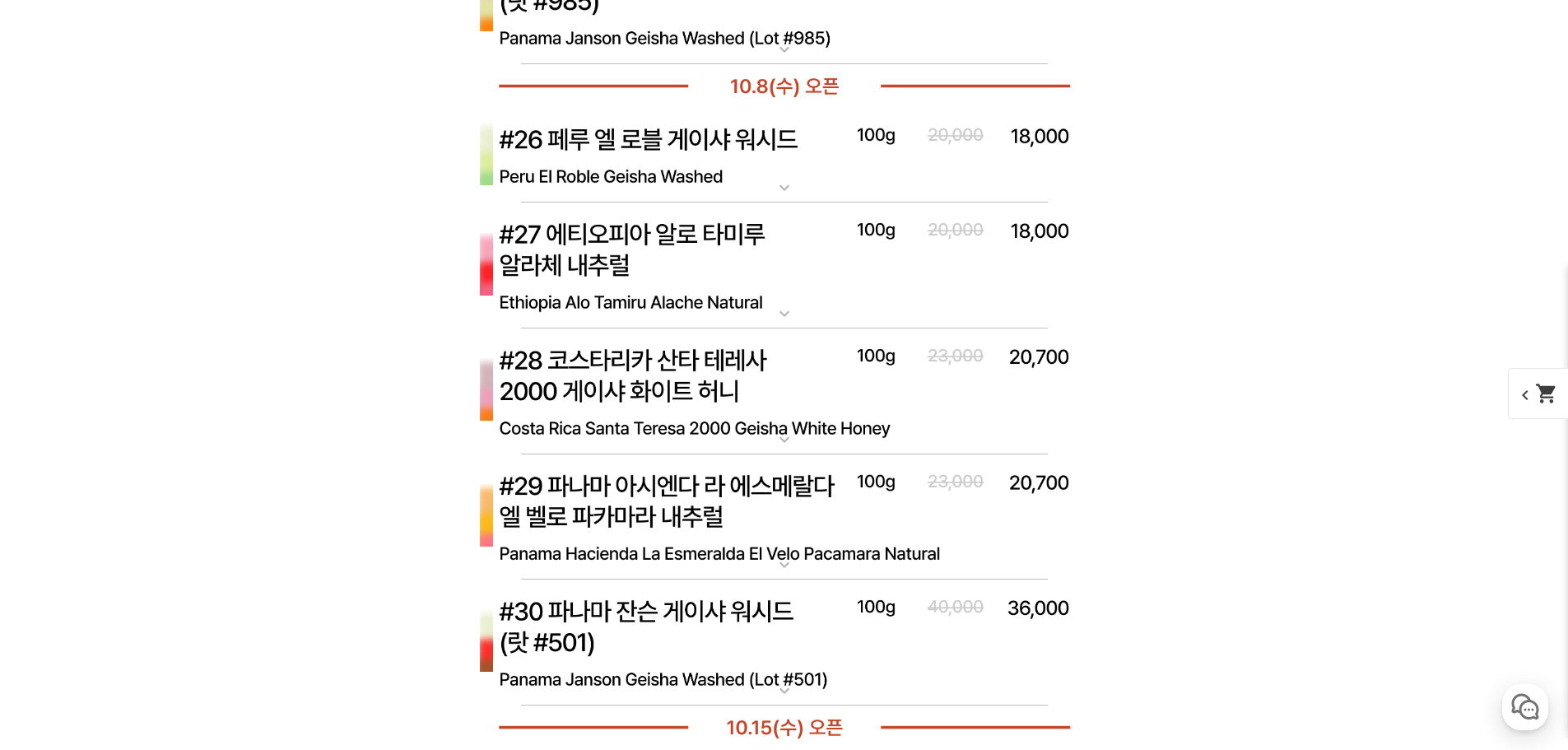
click at [828, 276] on img at bounding box center [784, 266] width 658 height 127
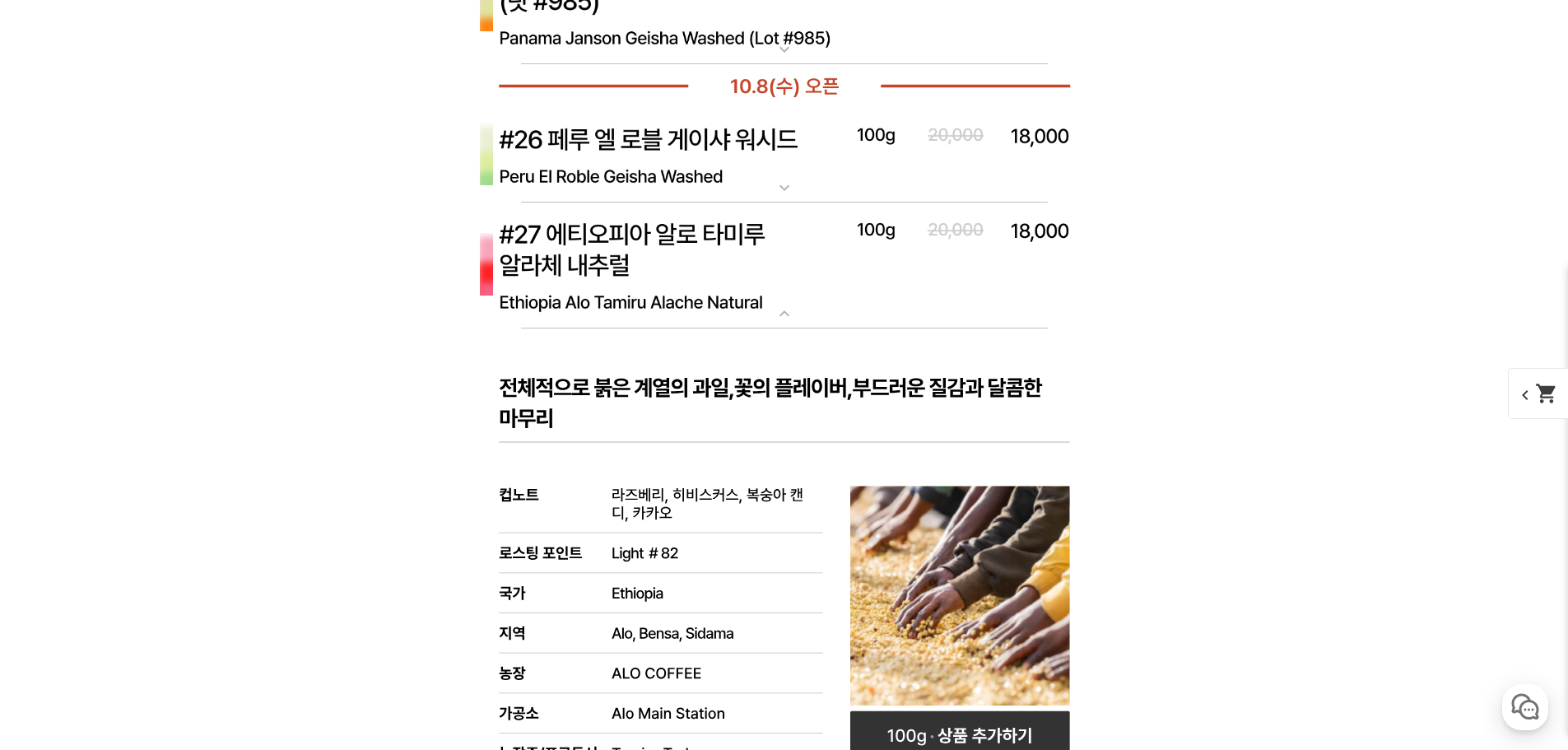
click at [821, 279] on img at bounding box center [784, 266] width 658 height 127
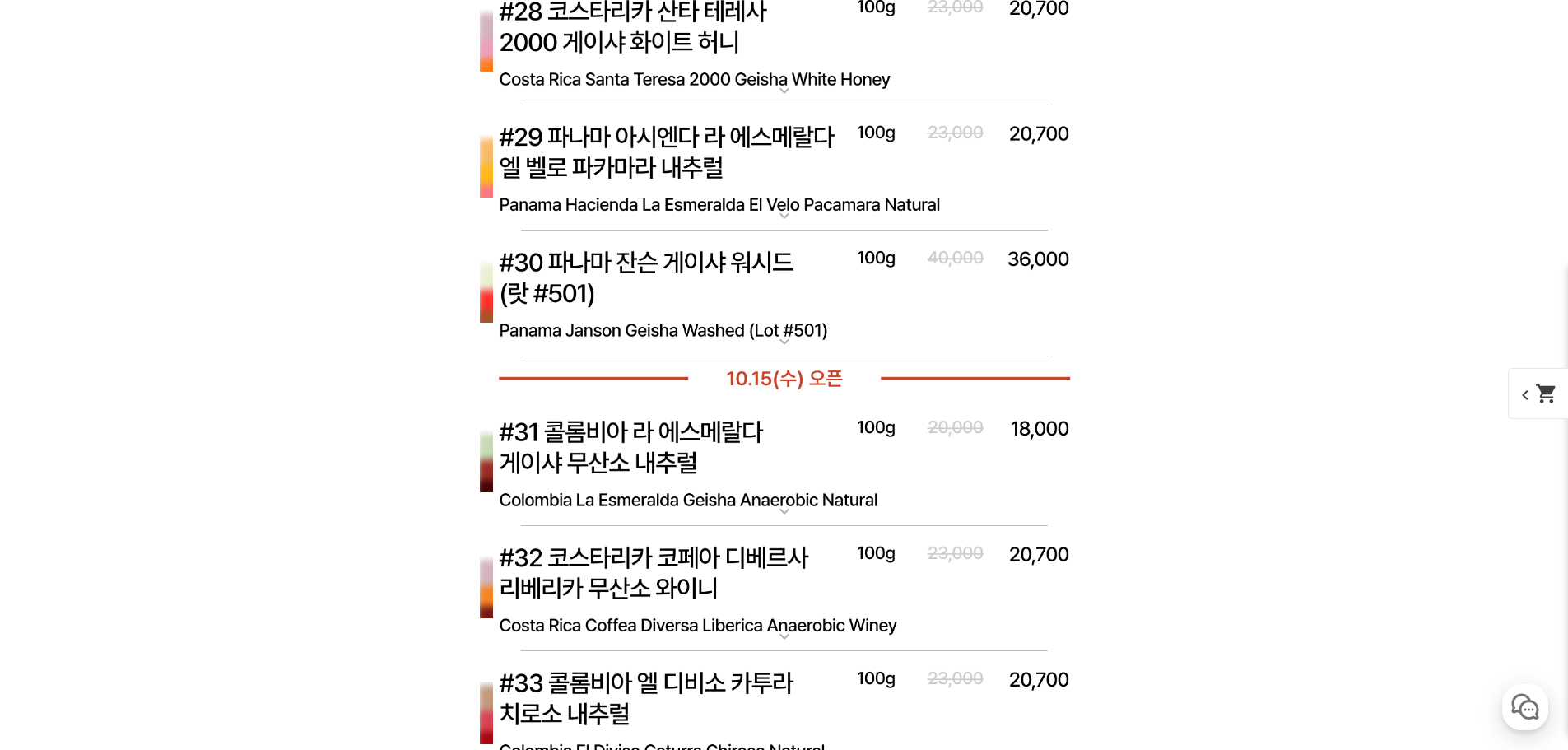
scroll to position [8142, 0]
